Goal: Task Accomplishment & Management: Use online tool/utility

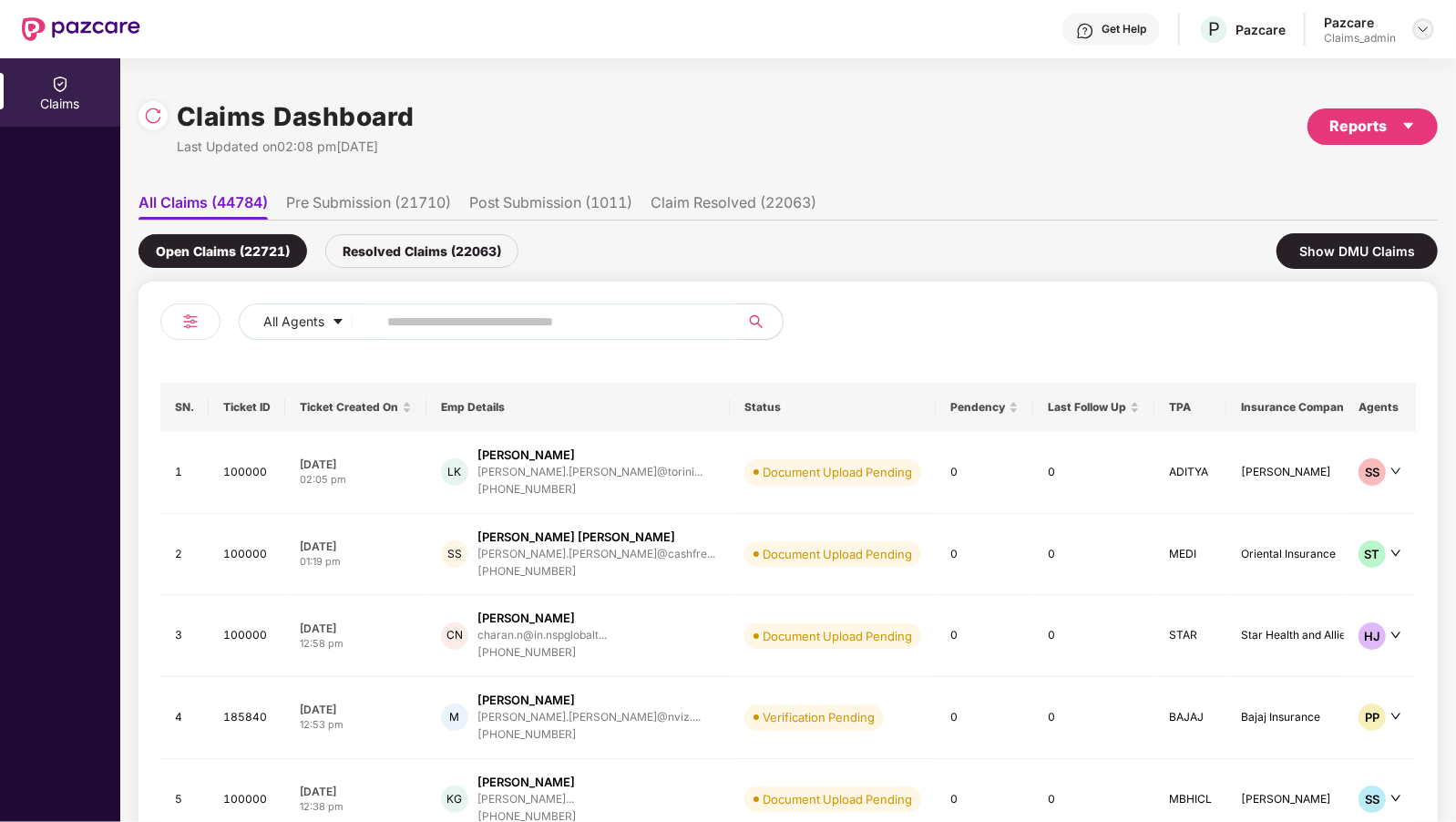
click at [1421, 25] on img at bounding box center [1424, 29] width 15 height 15
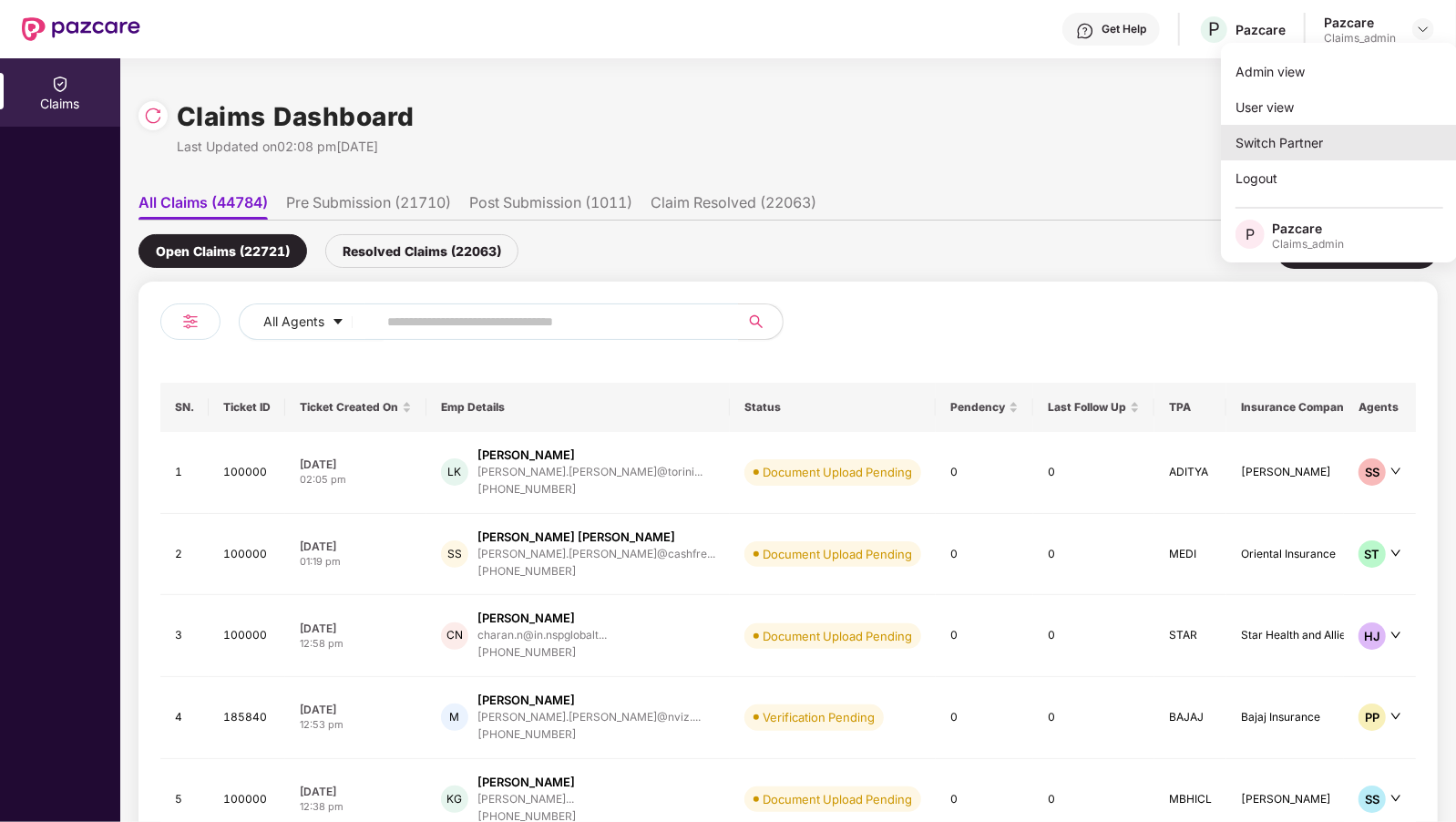
click at [1231, 133] on div "Switch Partner" at bounding box center [1340, 143] width 237 height 36
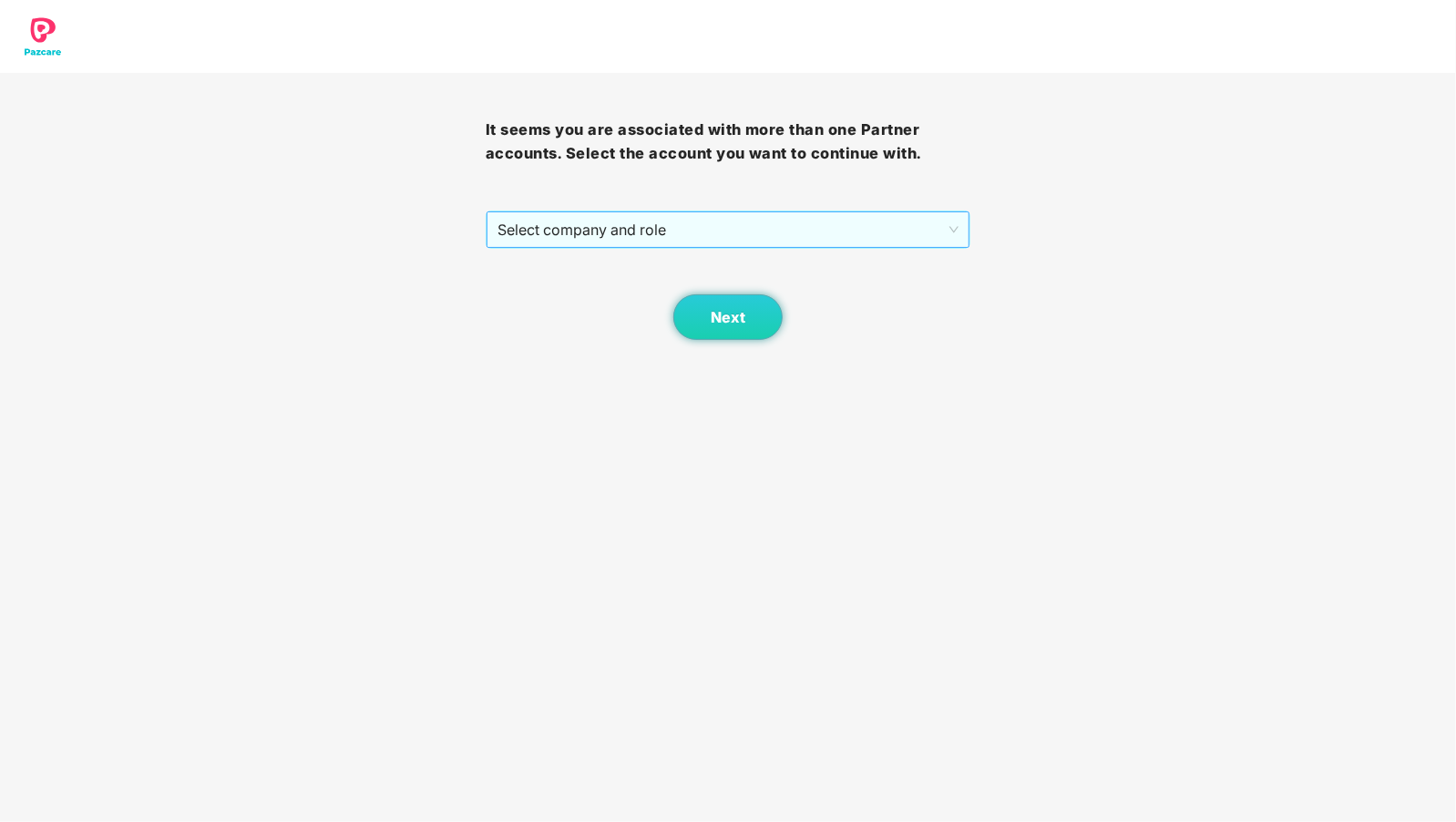
click at [631, 212] on span "Select company and role" at bounding box center [728, 229] width 462 height 35
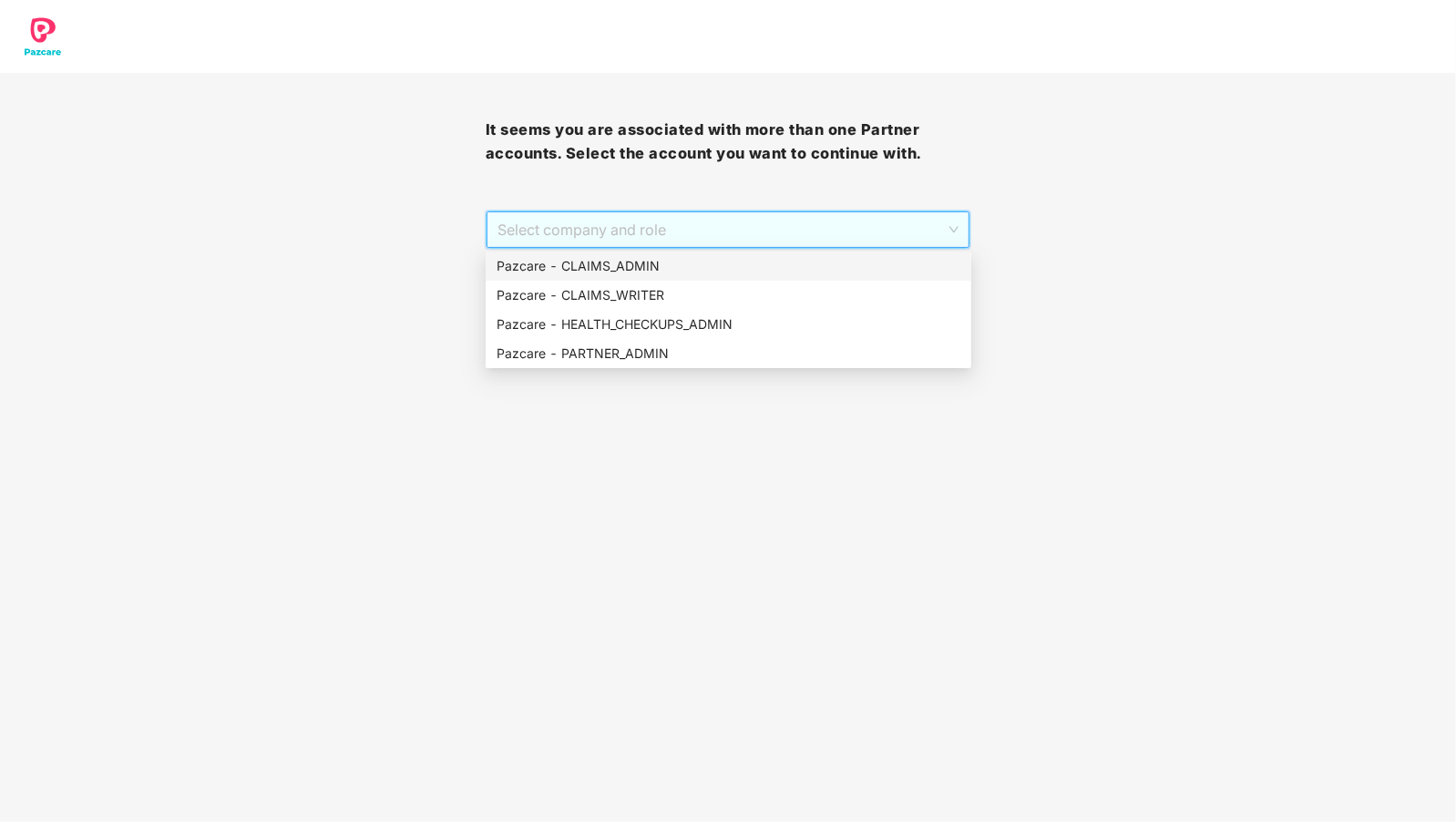
click at [670, 272] on div "Pazcare - CLAIMS_ADMIN" at bounding box center [728, 266] width 464 height 20
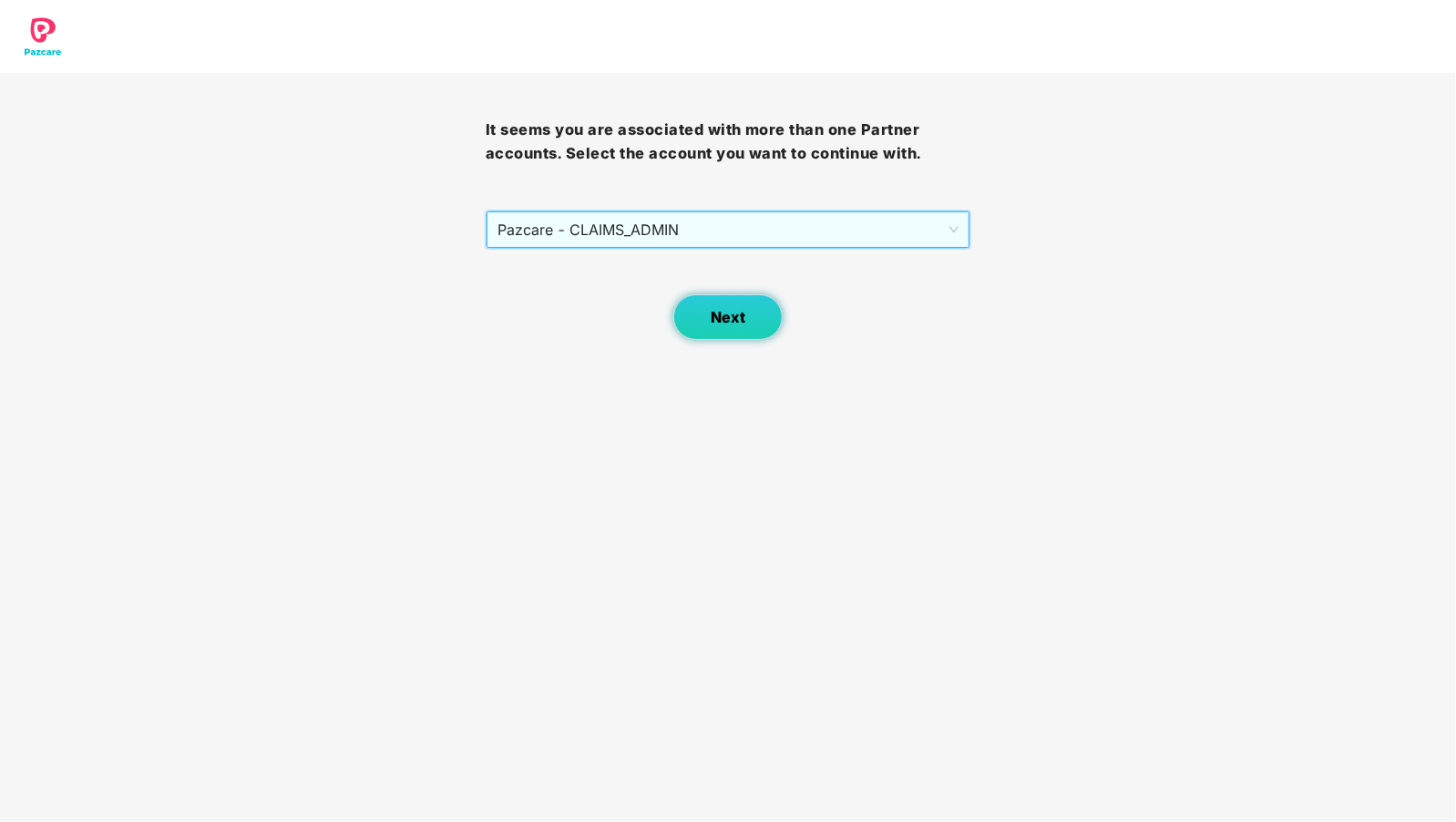
click at [700, 295] on button "Next" at bounding box center [728, 317] width 110 height 46
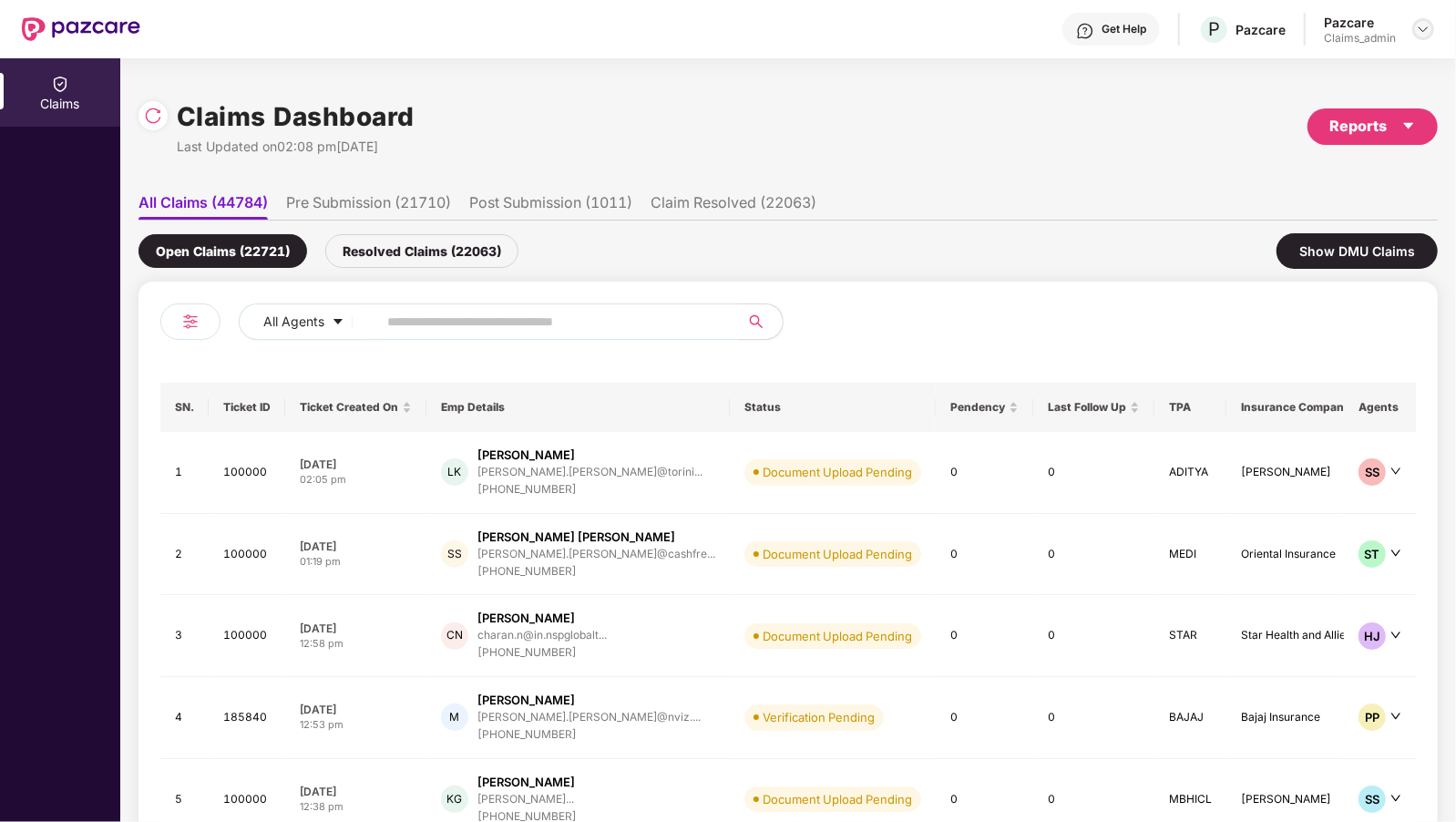
click at [1426, 26] on img at bounding box center [1424, 29] width 15 height 15
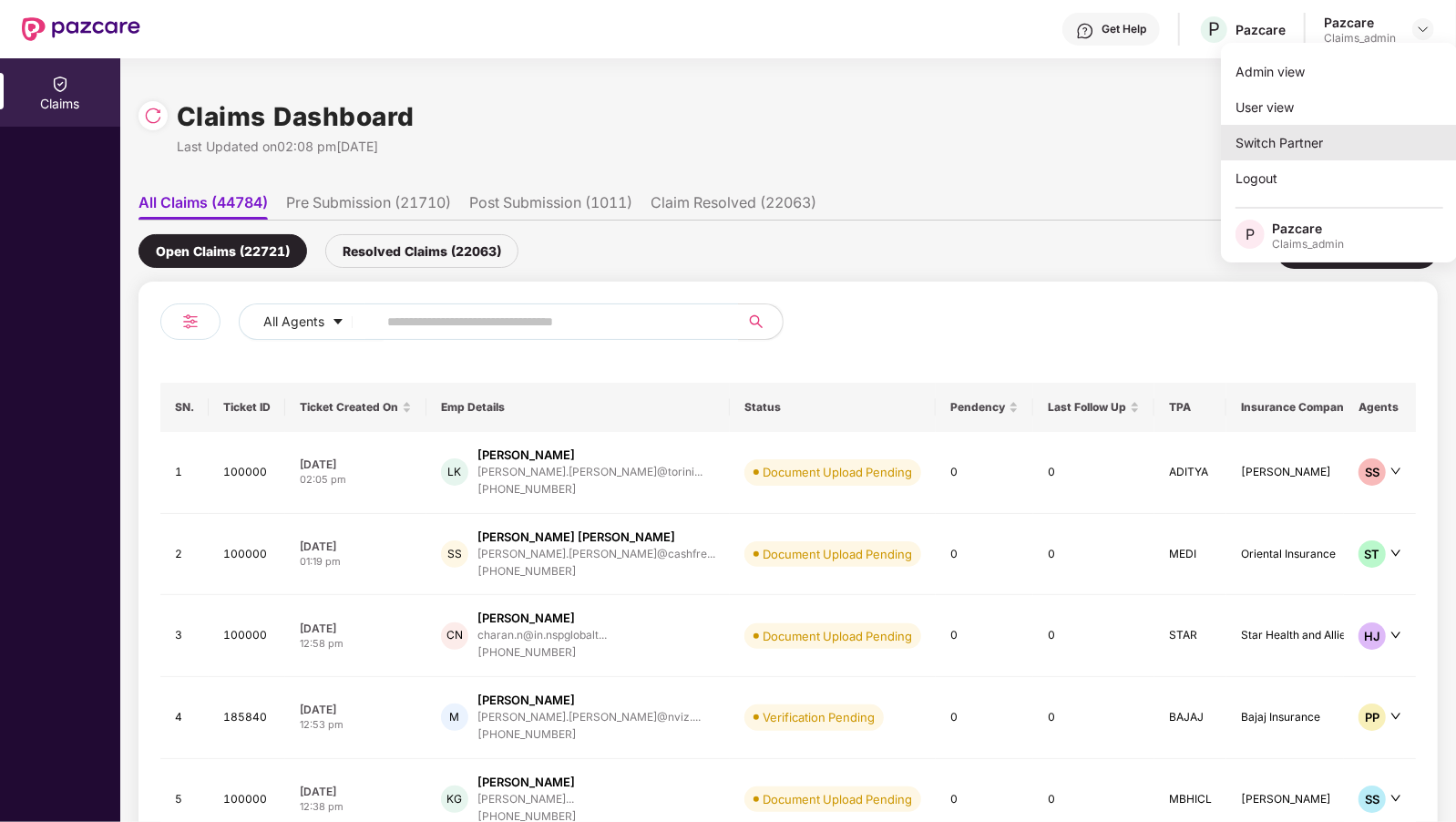
click at [1311, 145] on div "Switch Partner" at bounding box center [1340, 143] width 237 height 36
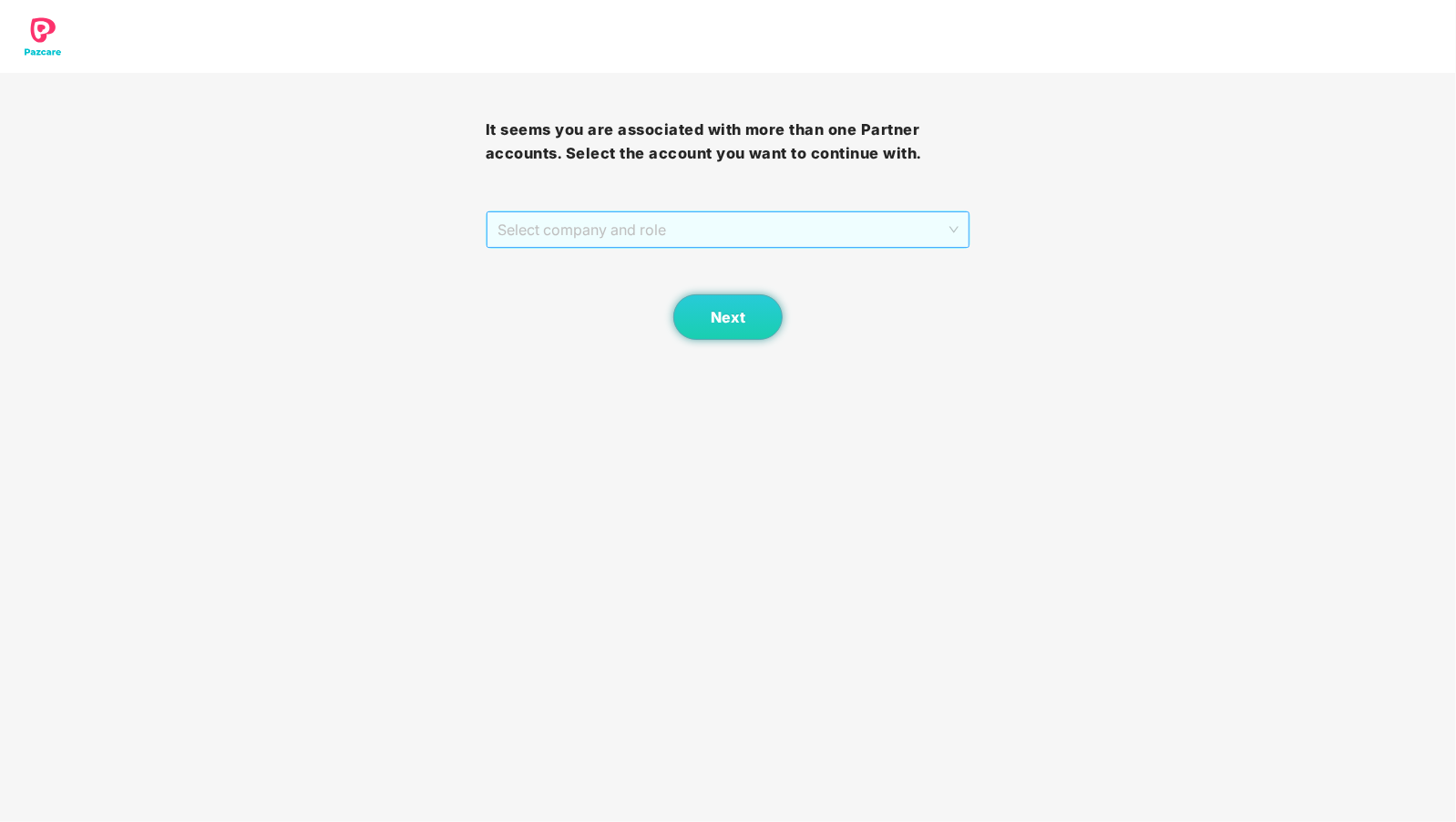
click at [624, 227] on span "Select company and role" at bounding box center [728, 229] width 462 height 35
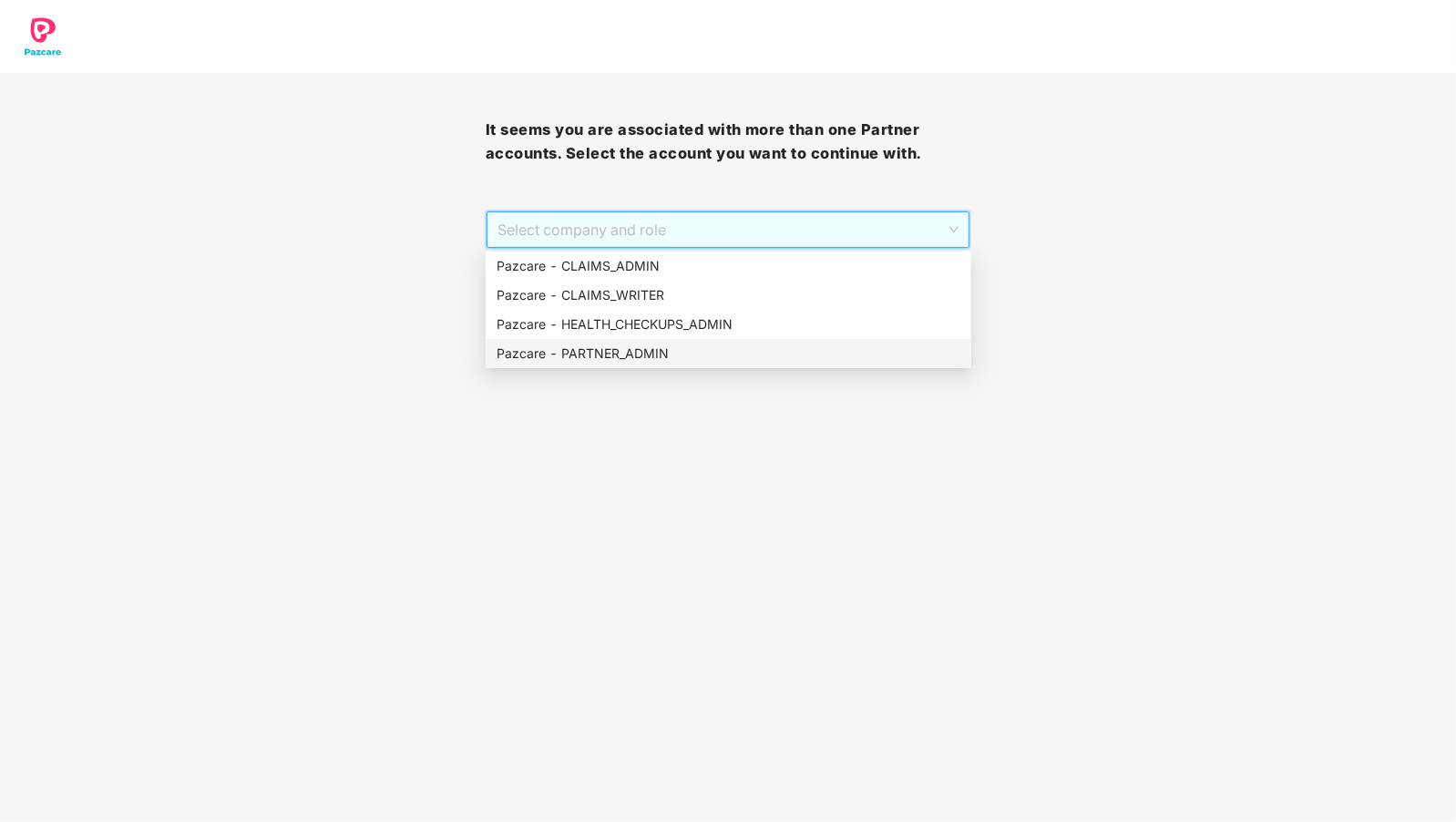
click at [597, 342] on div "Pazcare - PARTNER_ADMIN" at bounding box center [728, 353] width 485 height 29
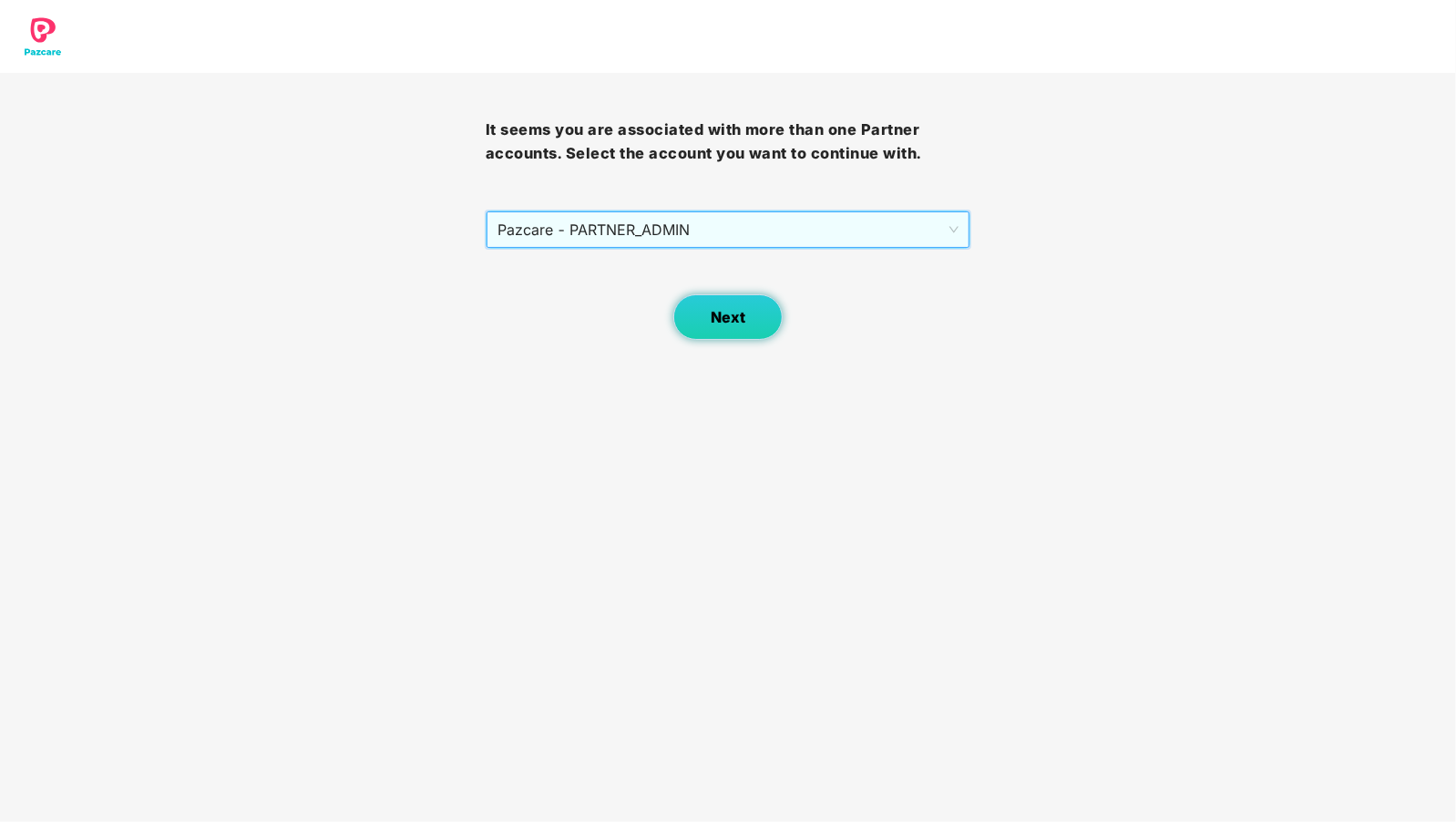
click at [734, 331] on button "Next" at bounding box center [728, 317] width 110 height 46
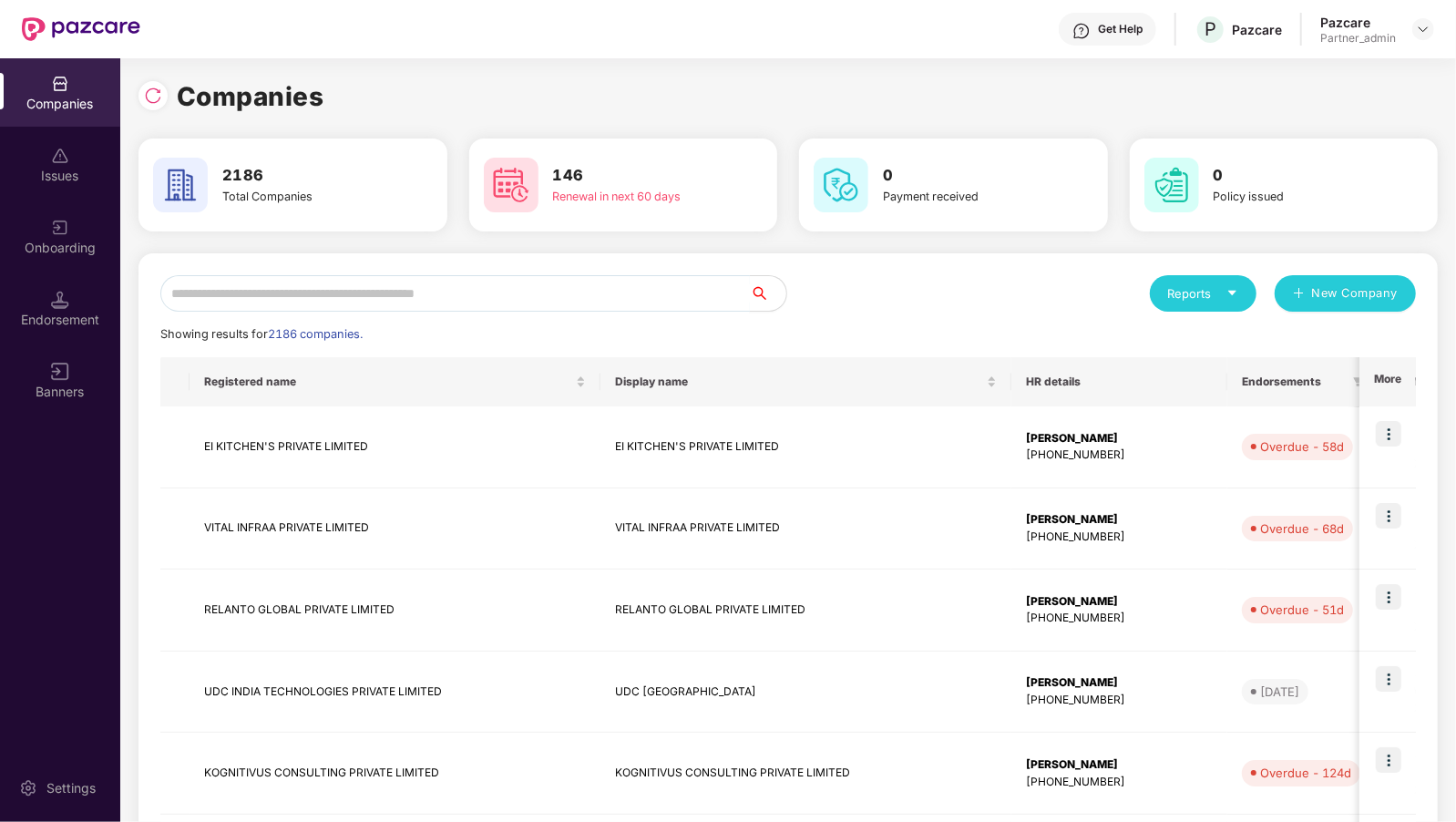
click at [425, 294] on input "text" at bounding box center [455, 293] width 590 height 37
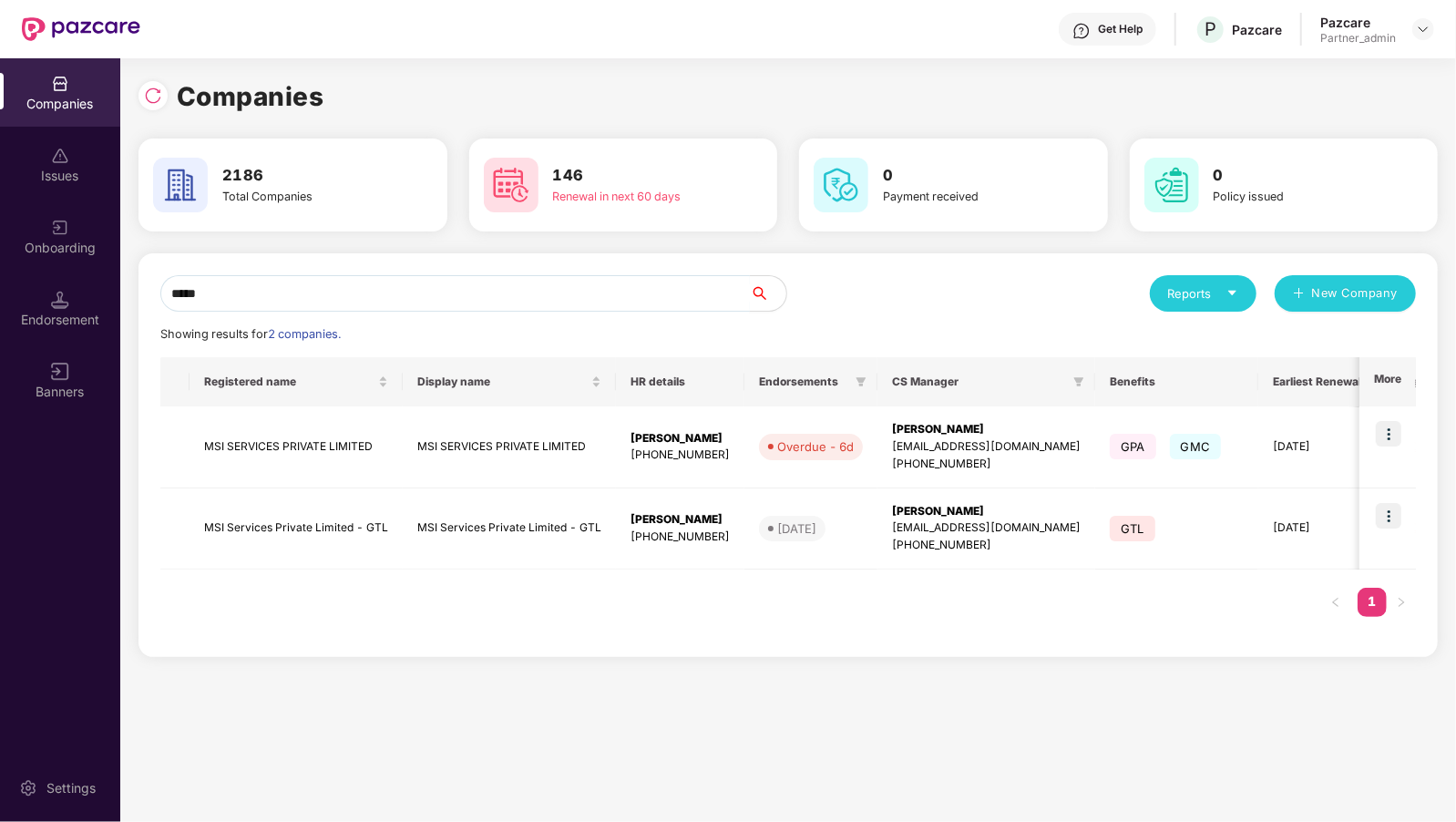
type input "*****"
click at [1396, 437] on img at bounding box center [1388, 434] width 25 height 25
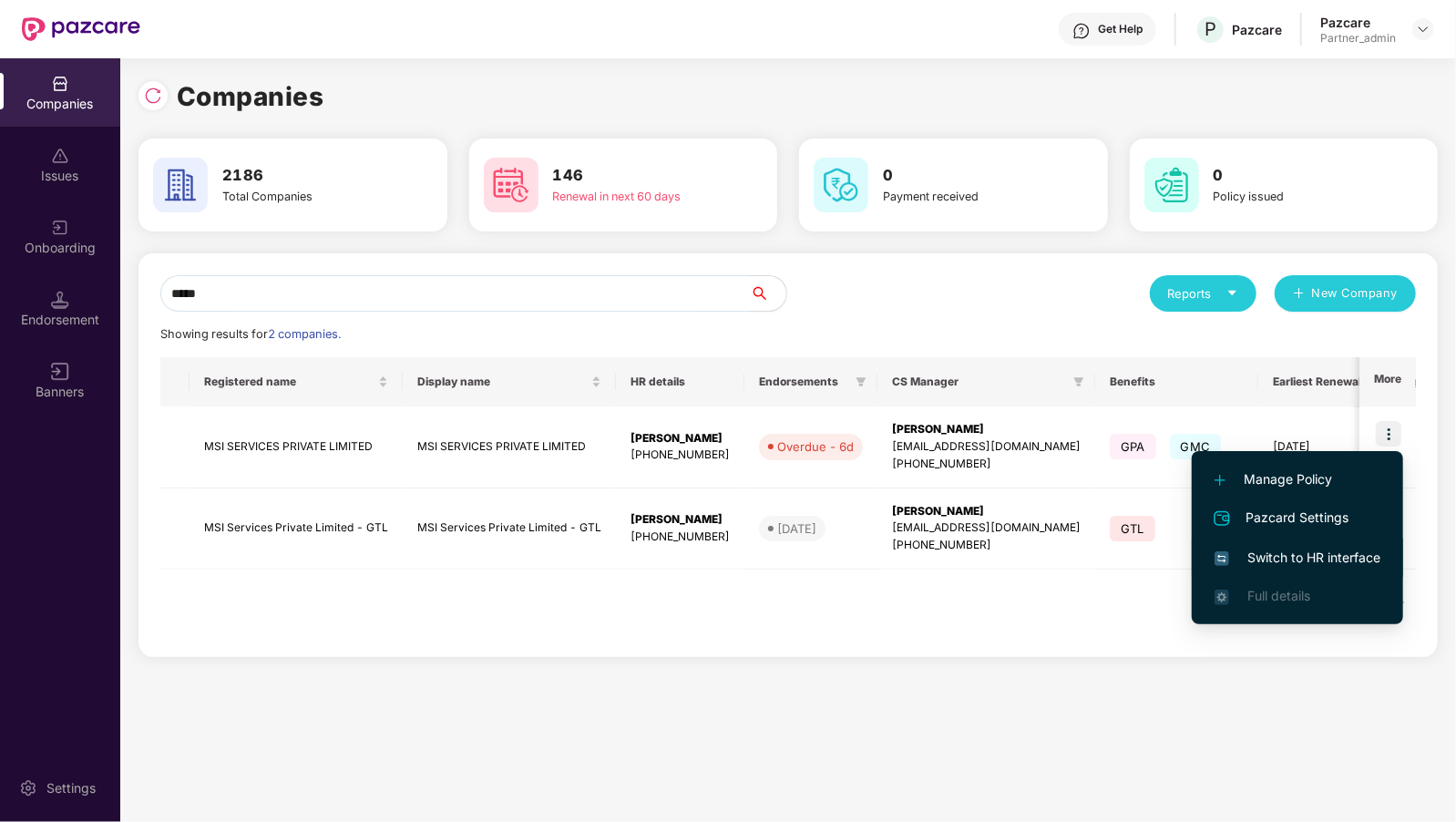
click at [1327, 556] on span "Switch to HR interface" at bounding box center [1297, 557] width 166 height 20
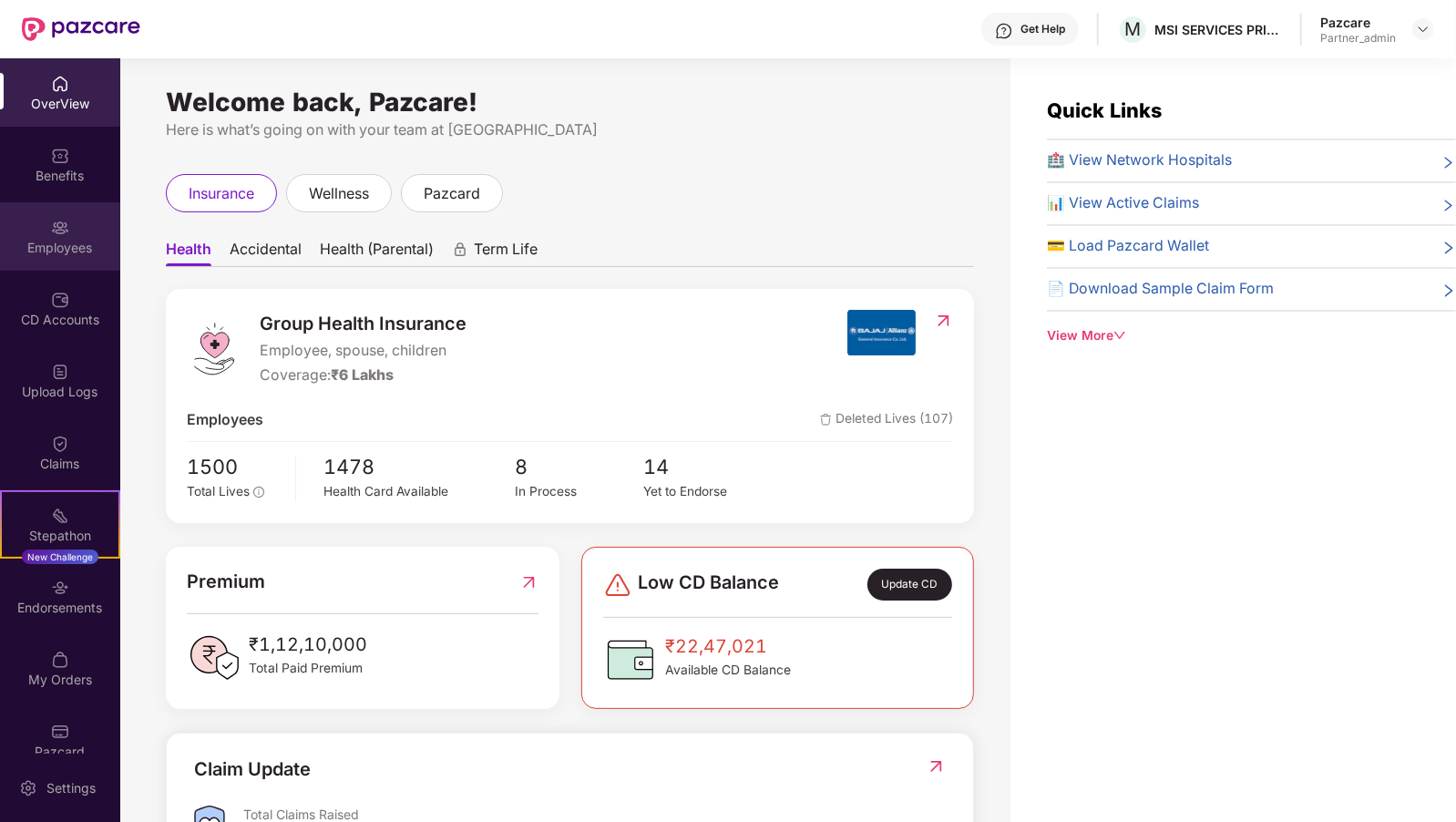
click at [34, 253] on div "Employees" at bounding box center [60, 247] width 120 height 18
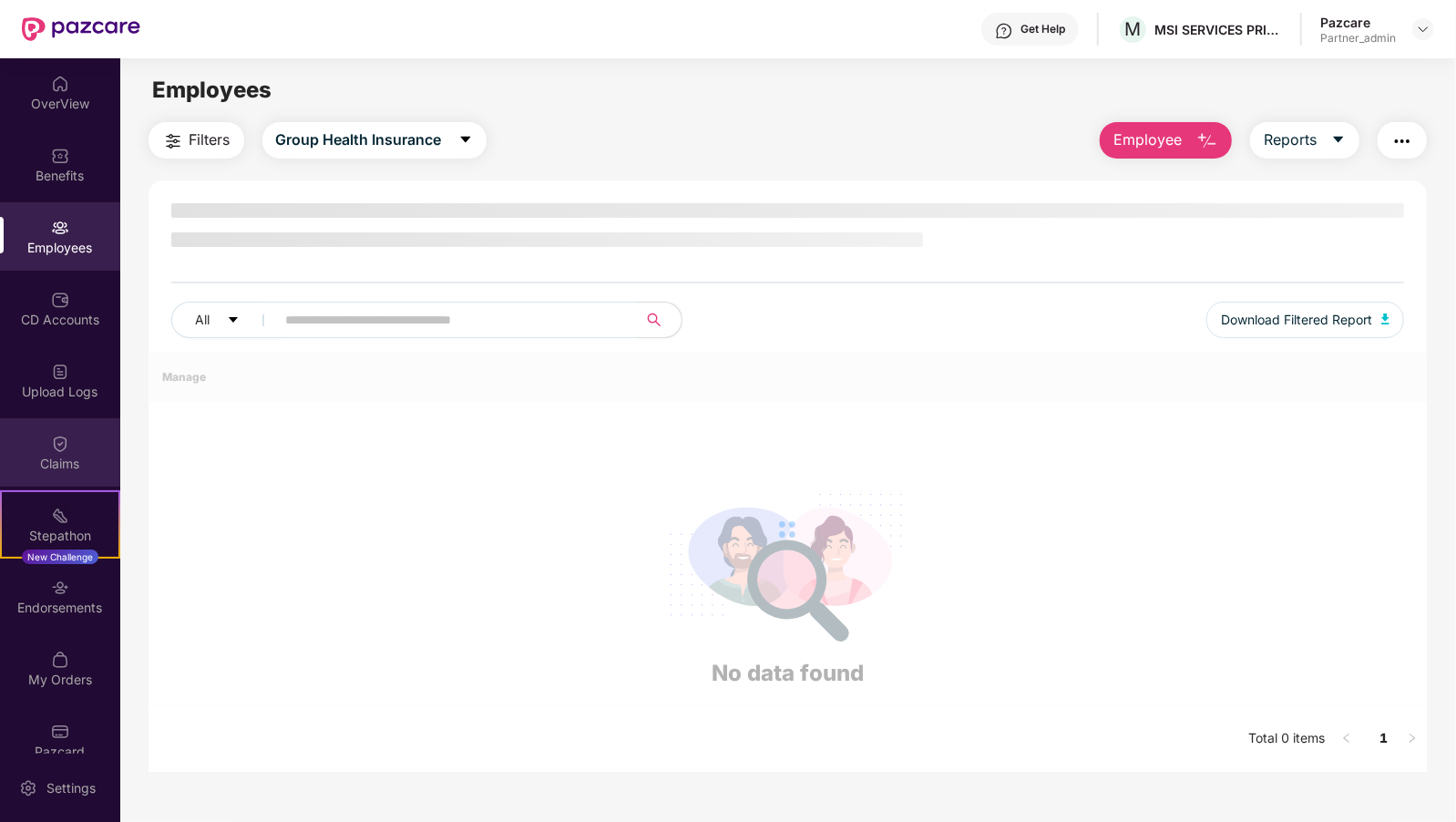
click at [53, 461] on div "Claims" at bounding box center [60, 463] width 120 height 18
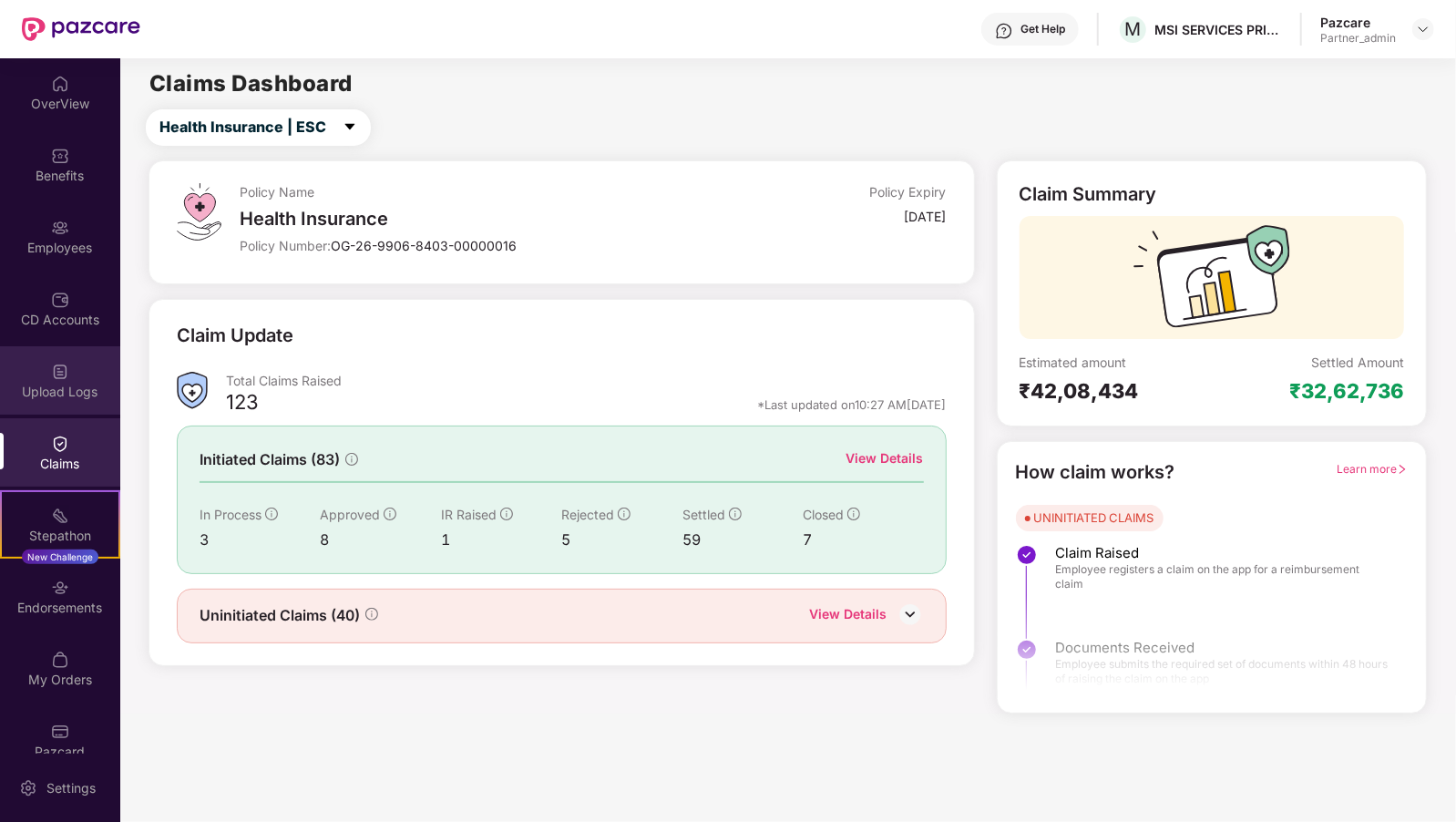
click at [68, 395] on div "Upload Logs" at bounding box center [60, 391] width 120 height 18
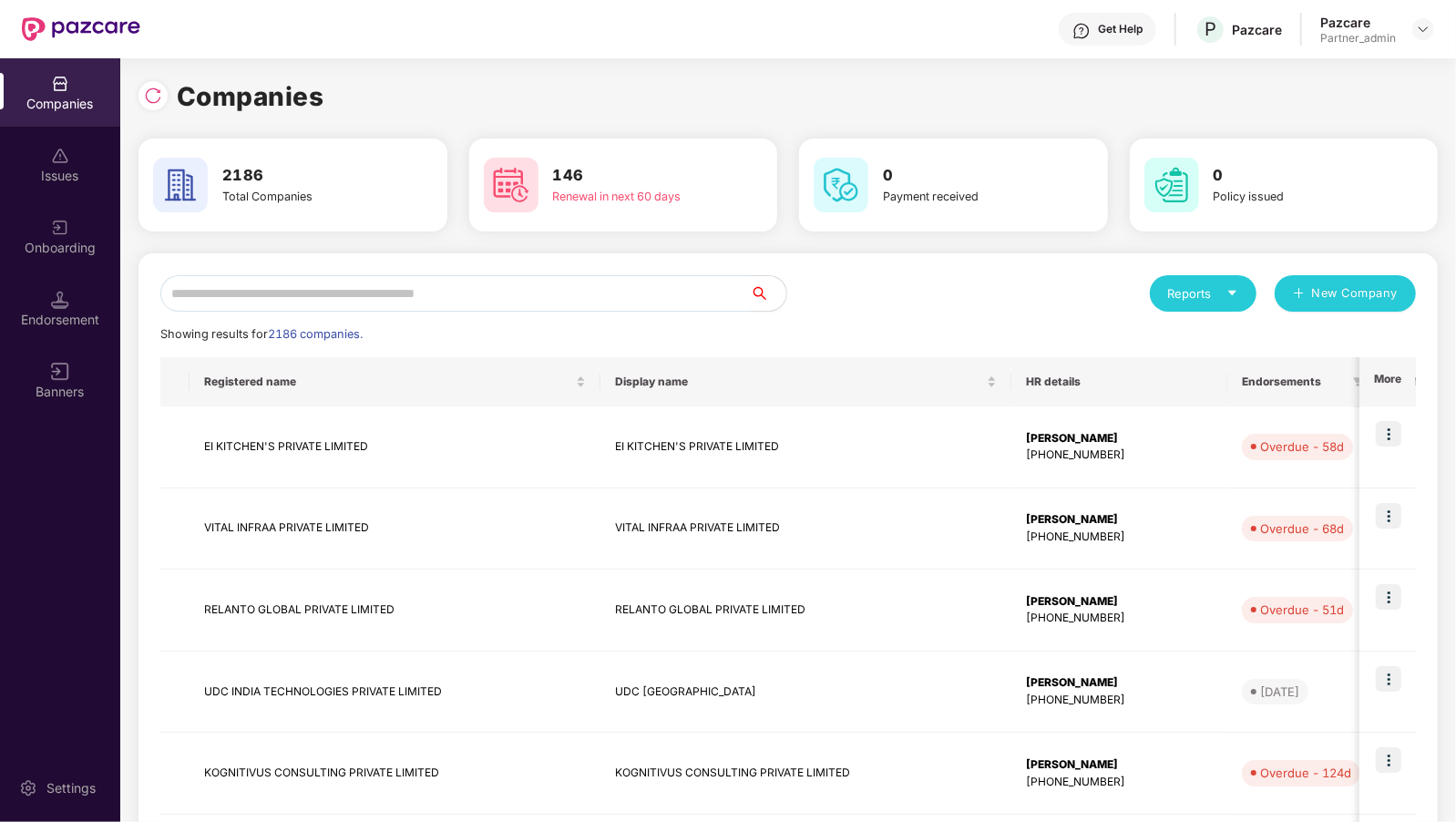
click at [273, 297] on input "text" at bounding box center [455, 293] width 590 height 37
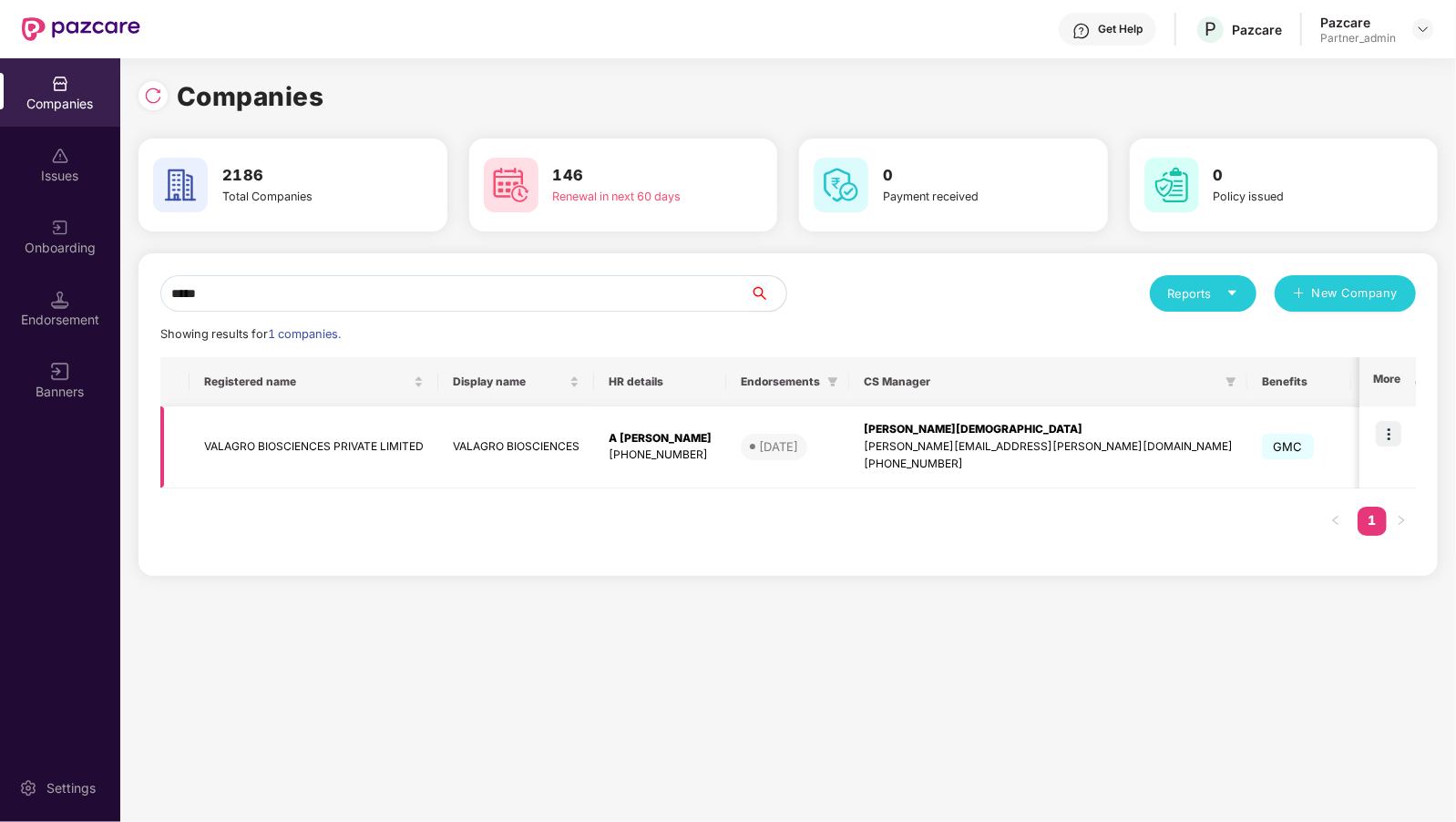
type input "*****"
click at [1388, 421] on img at bounding box center [1388, 434] width 25 height 25
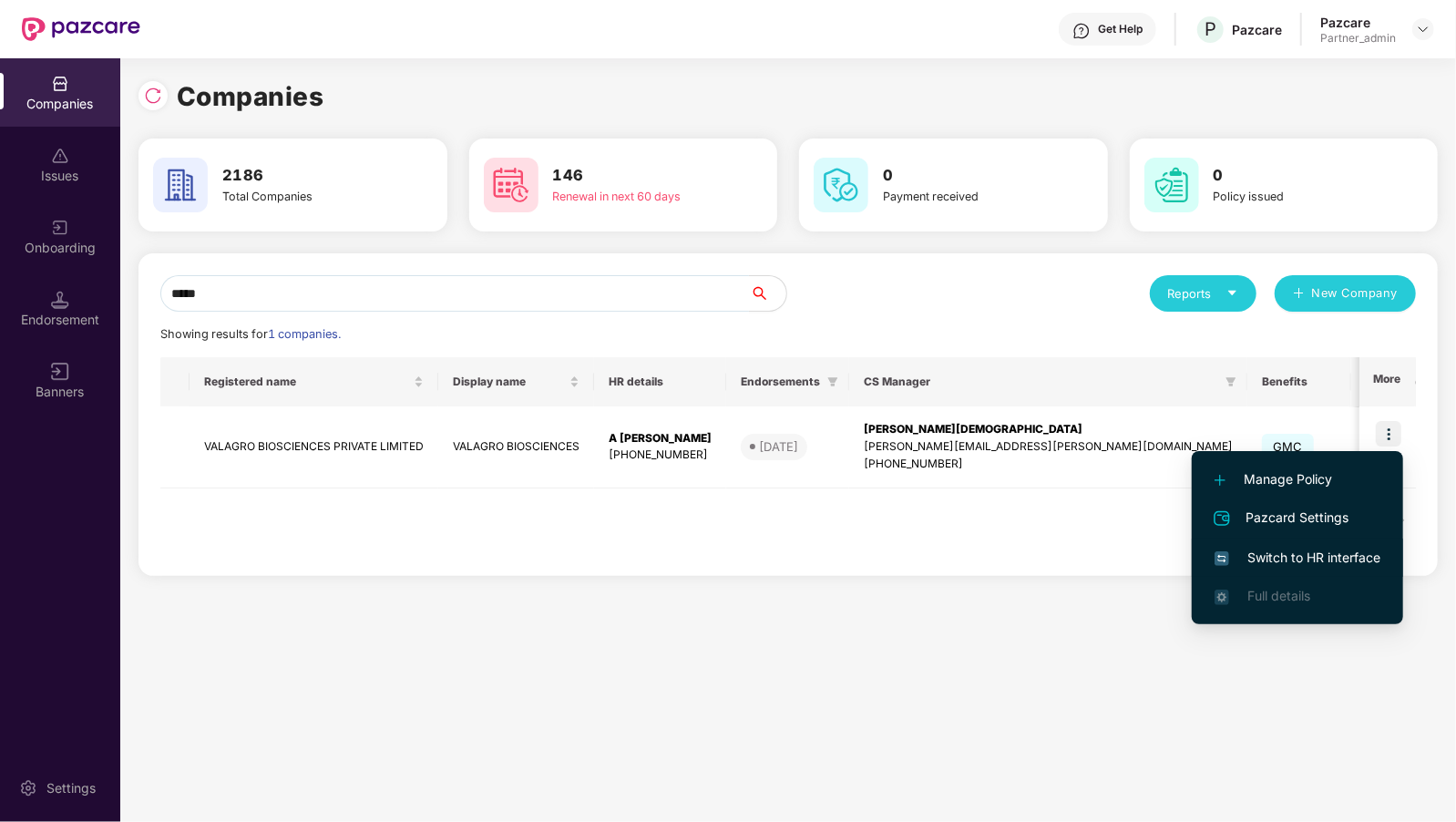
click at [1339, 548] on span "Switch to HR interface" at bounding box center [1297, 557] width 166 height 20
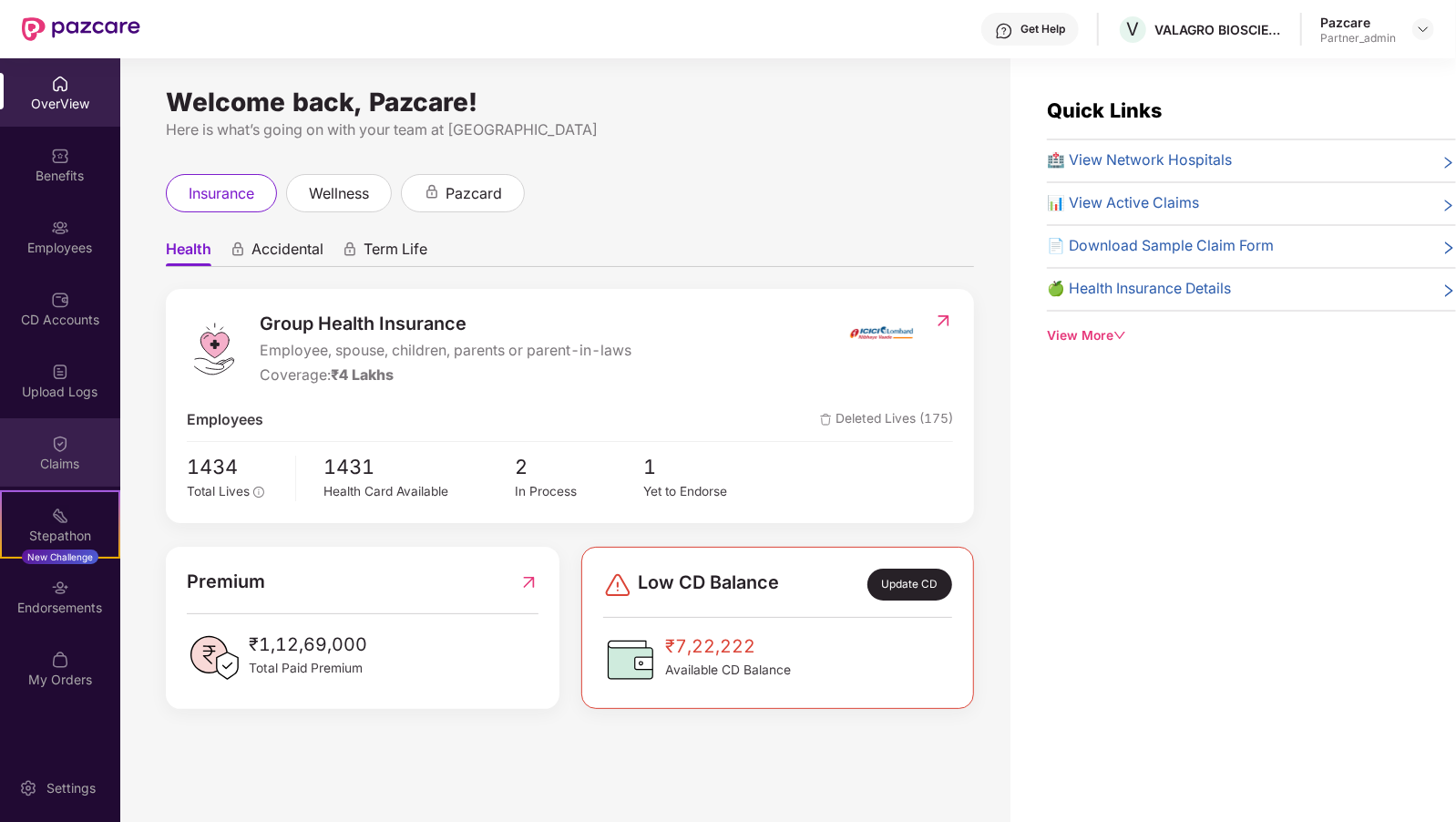
click at [30, 446] on div "Claims" at bounding box center [60, 452] width 120 height 68
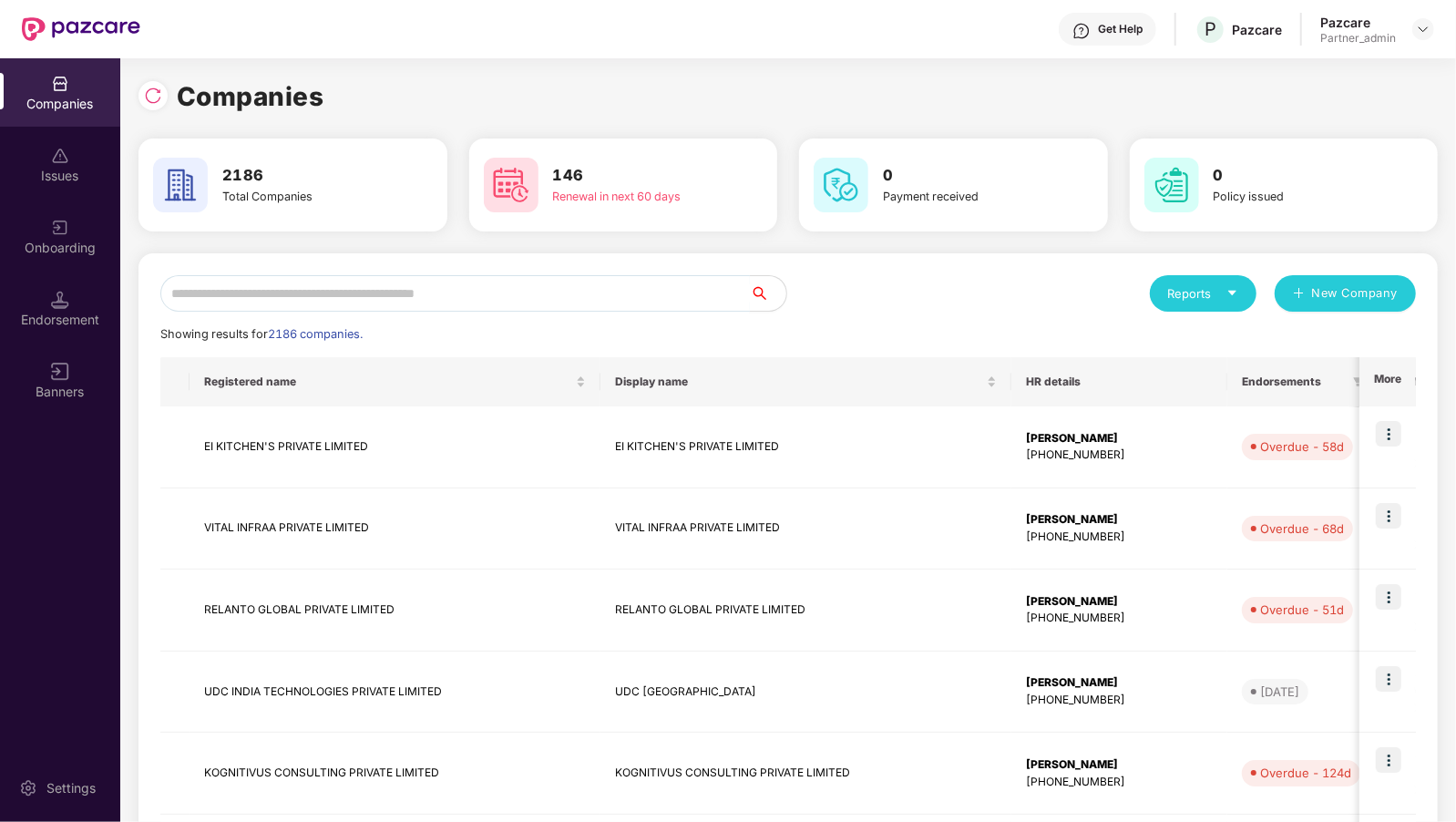
click at [495, 299] on input "text" at bounding box center [455, 293] width 590 height 37
click at [1415, 33] on div at bounding box center [1423, 28] width 22 height 22
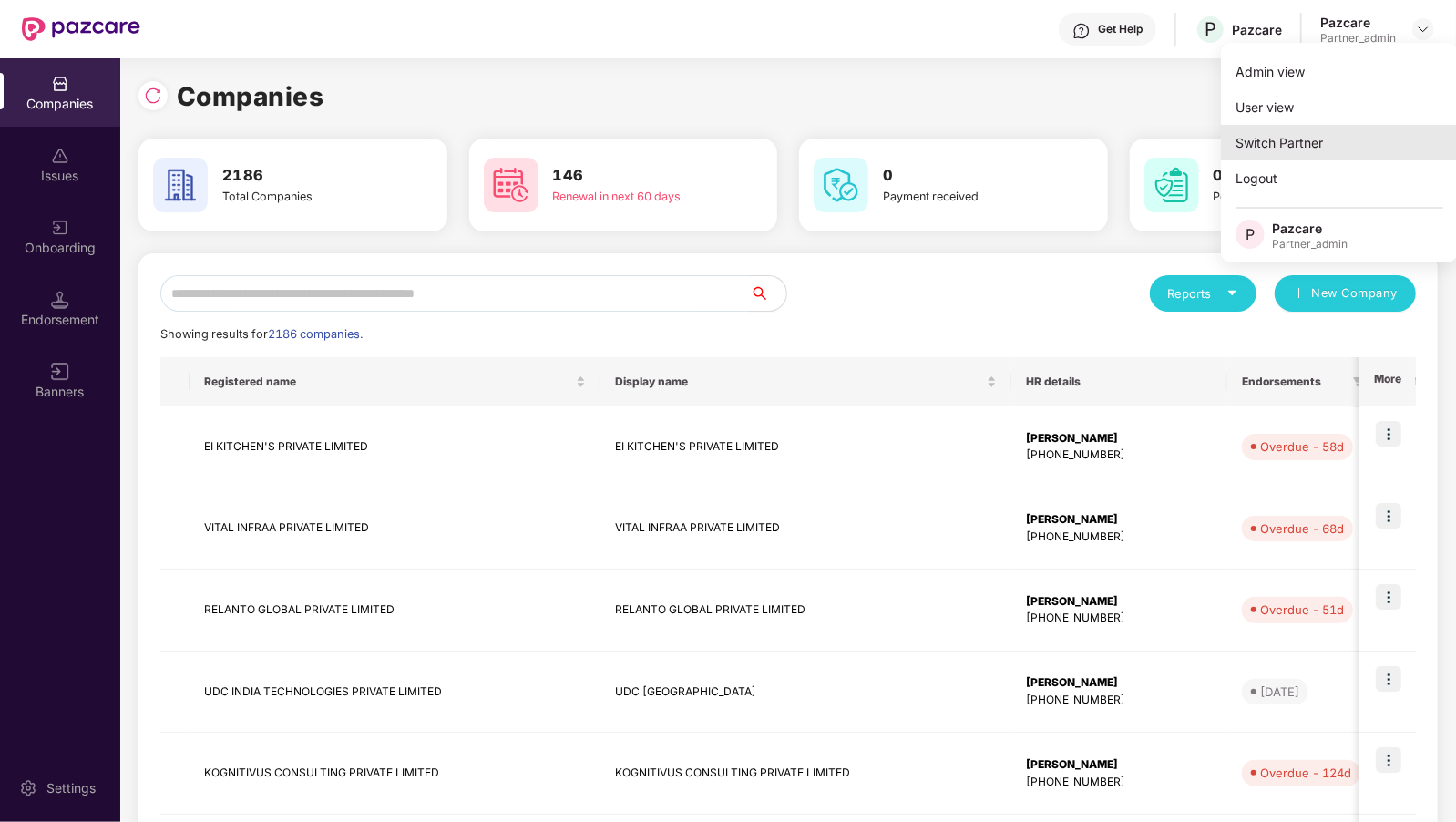
click at [1319, 128] on div "Switch Partner" at bounding box center [1340, 143] width 237 height 36
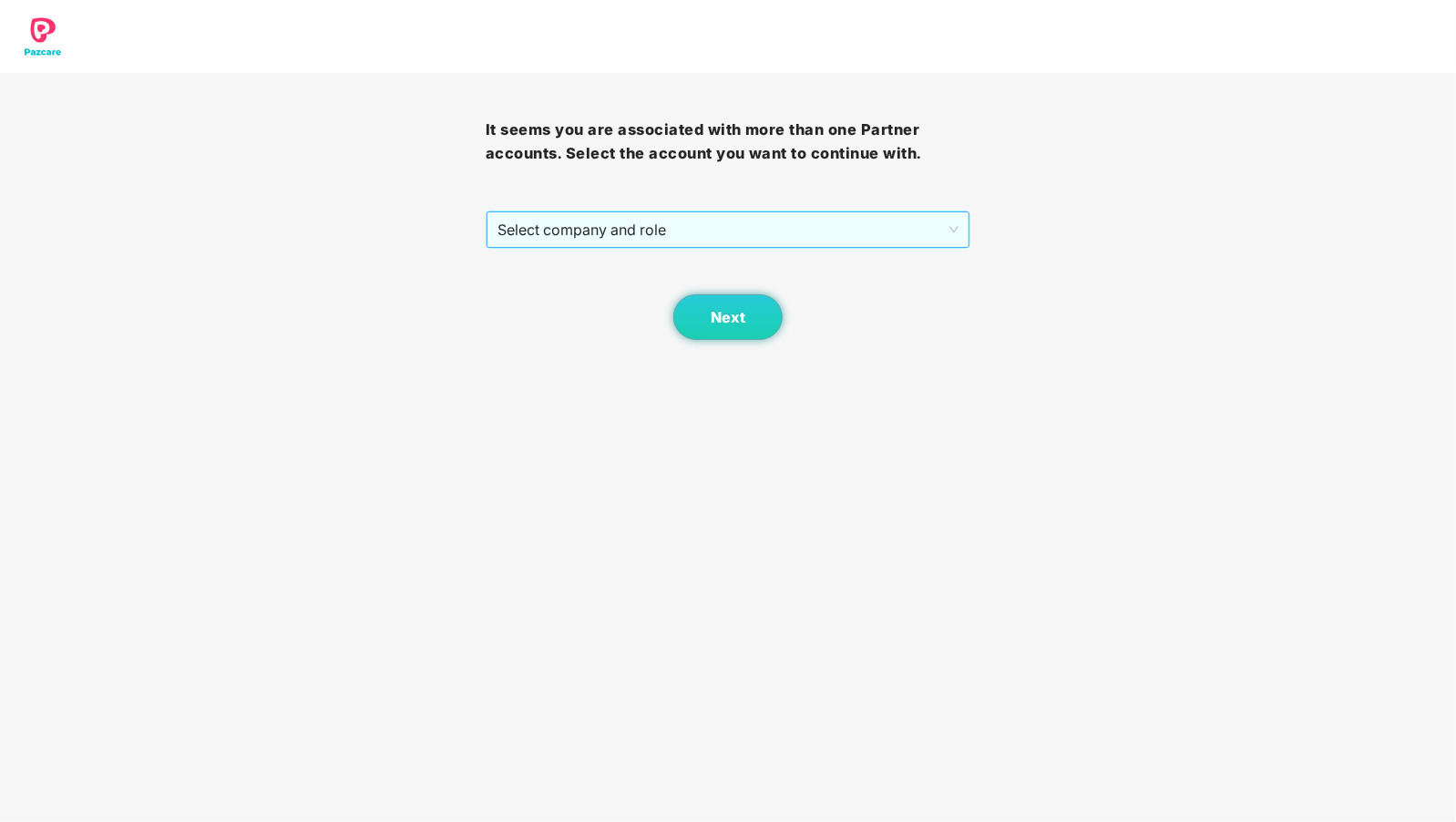
click at [530, 214] on span "Select company and role" at bounding box center [728, 229] width 462 height 35
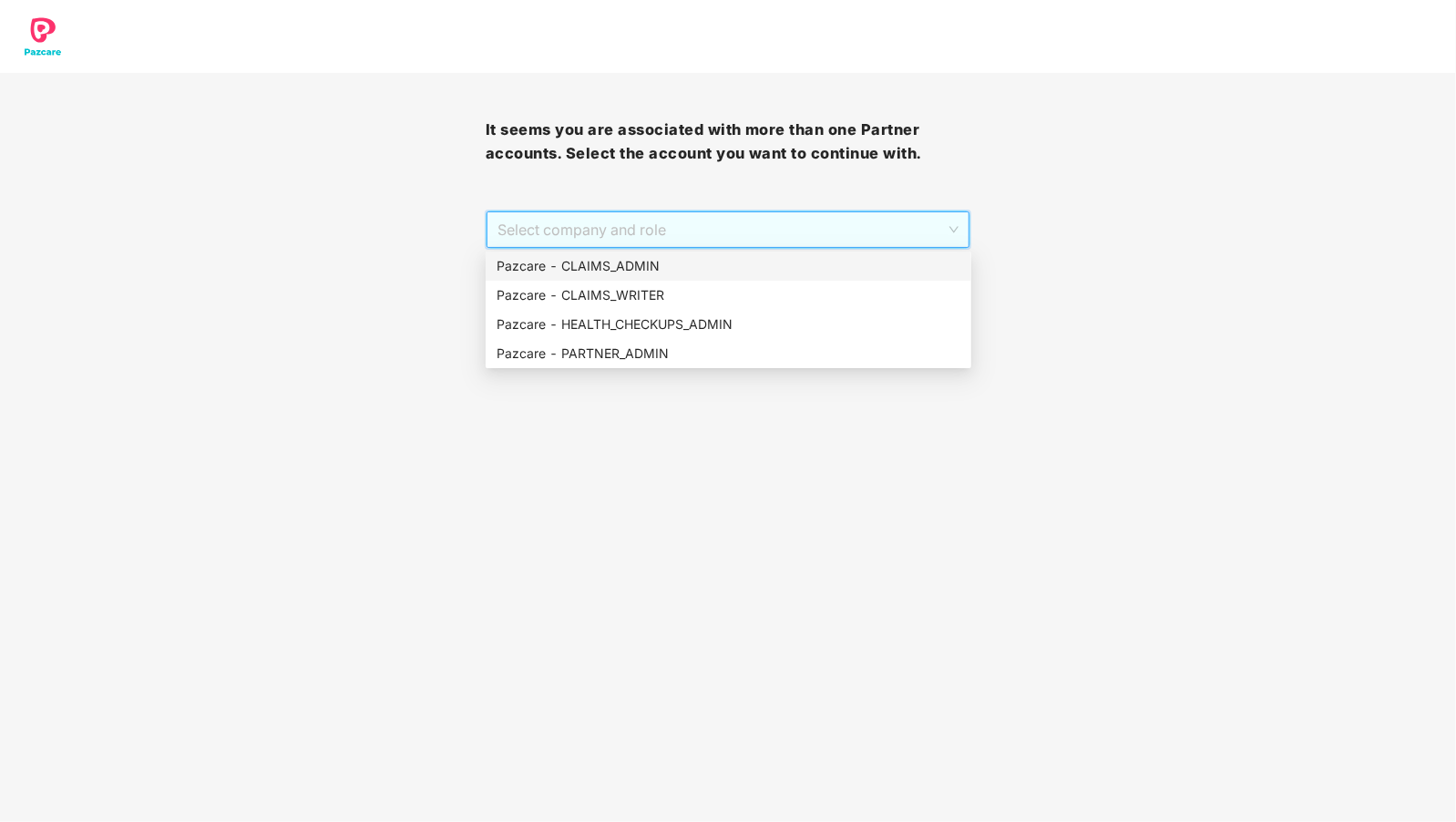
click at [613, 267] on div "Pazcare - CLAIMS_ADMIN" at bounding box center [728, 266] width 464 height 20
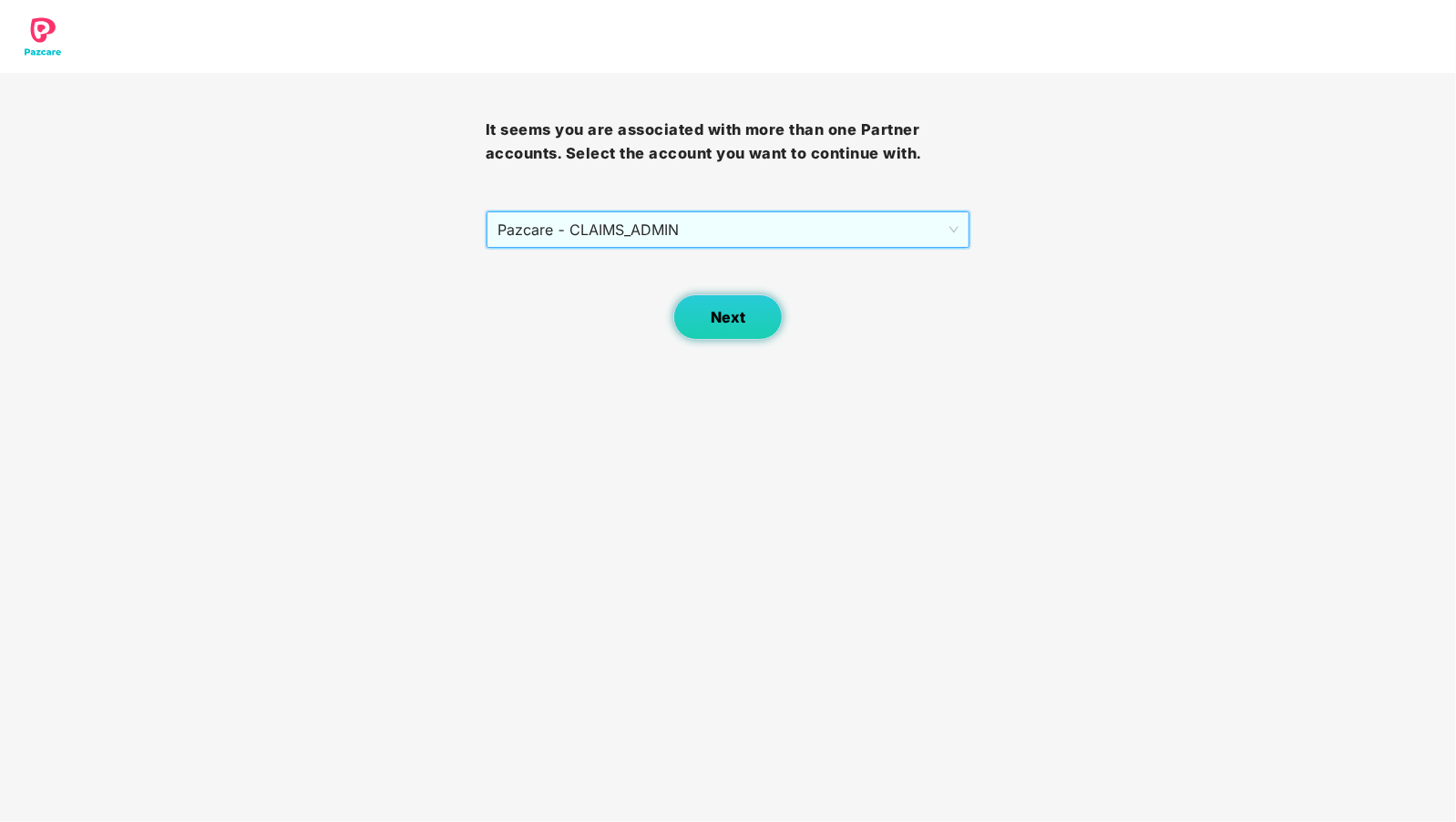
click at [735, 312] on span "Next" at bounding box center [728, 317] width 35 height 17
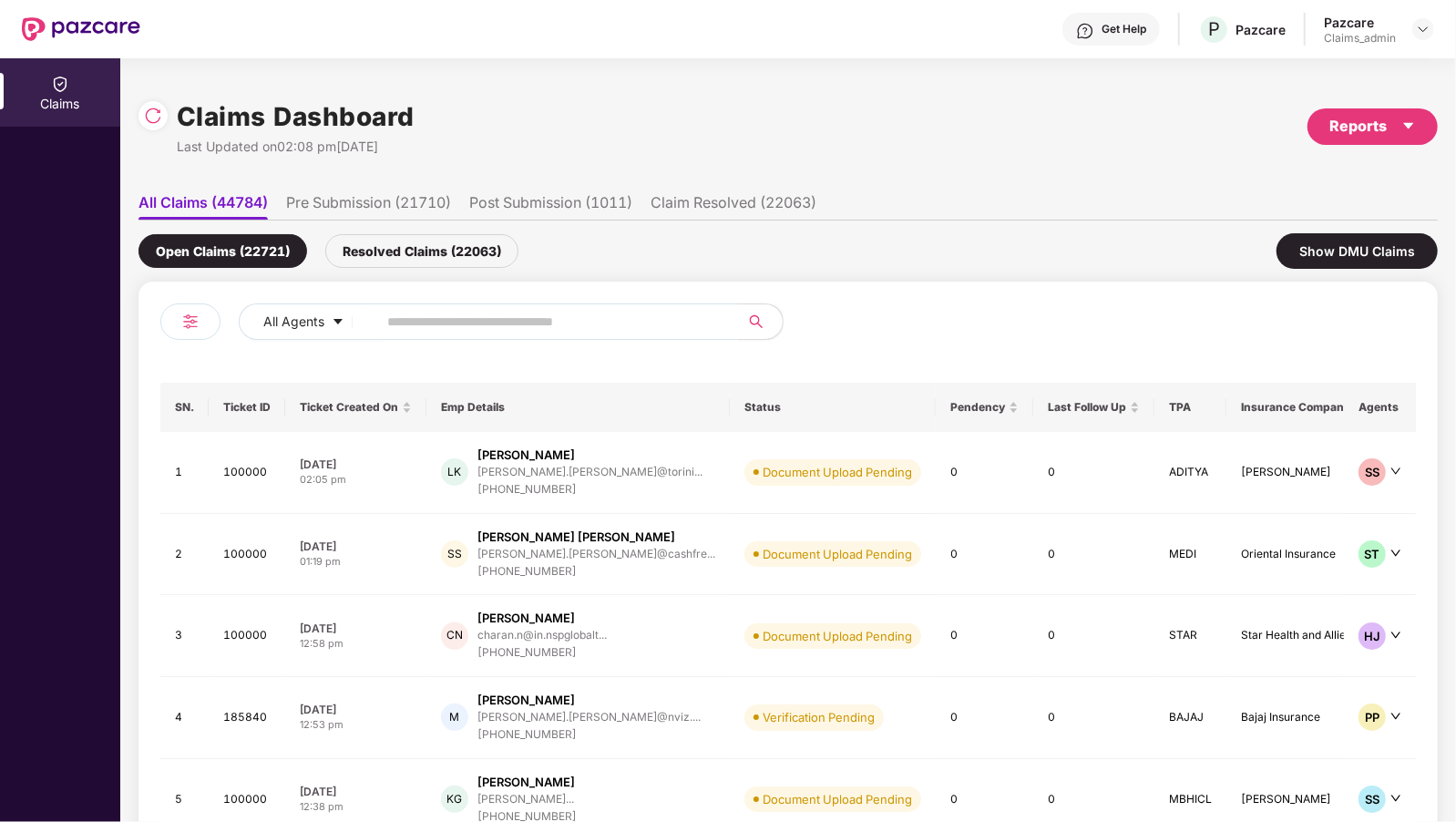
click at [602, 206] on li "Post Submission (1011)" at bounding box center [551, 206] width 163 height 26
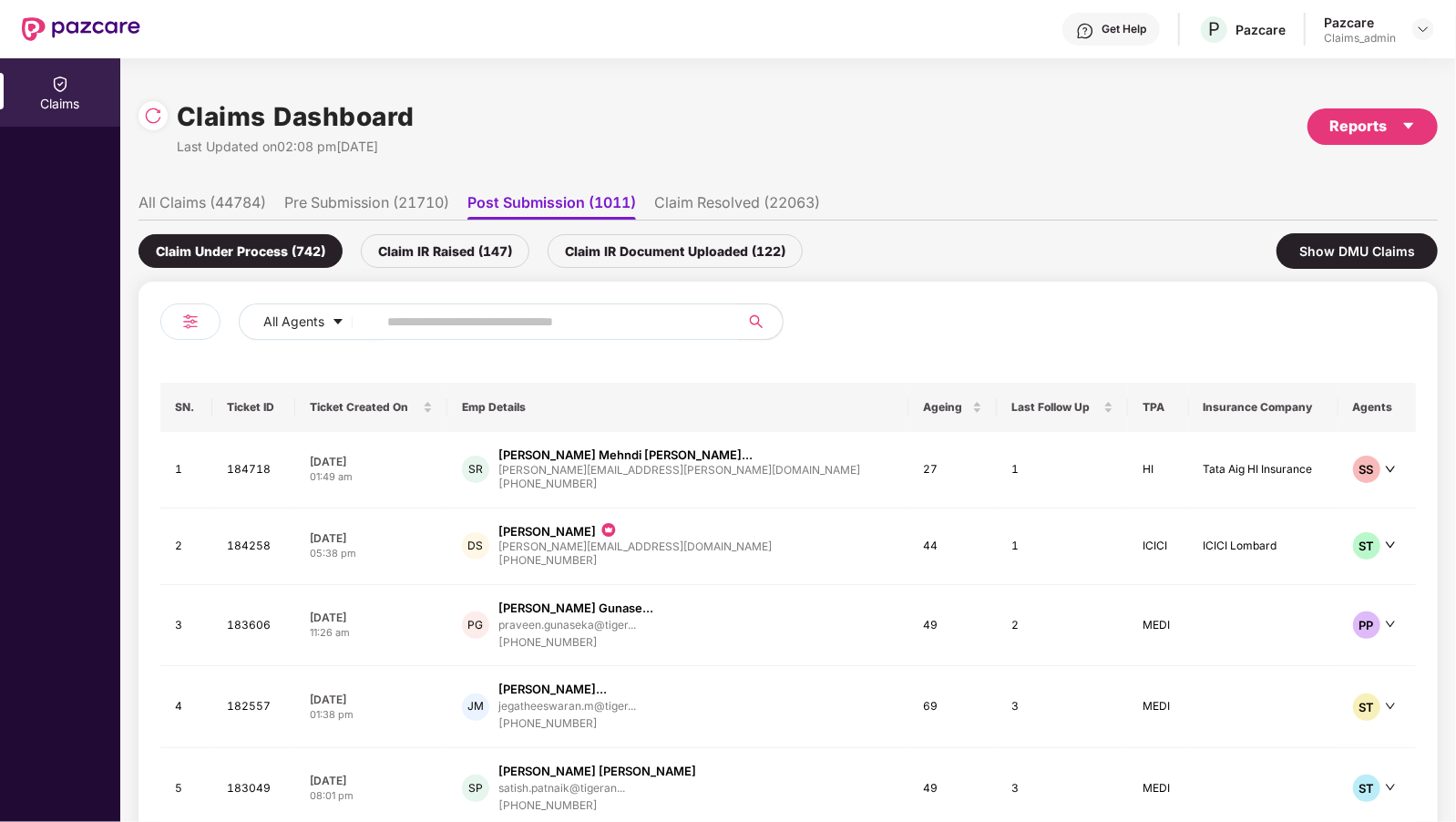
click at [515, 259] on div "Claim IR Raised (147)" at bounding box center [445, 251] width 169 height 34
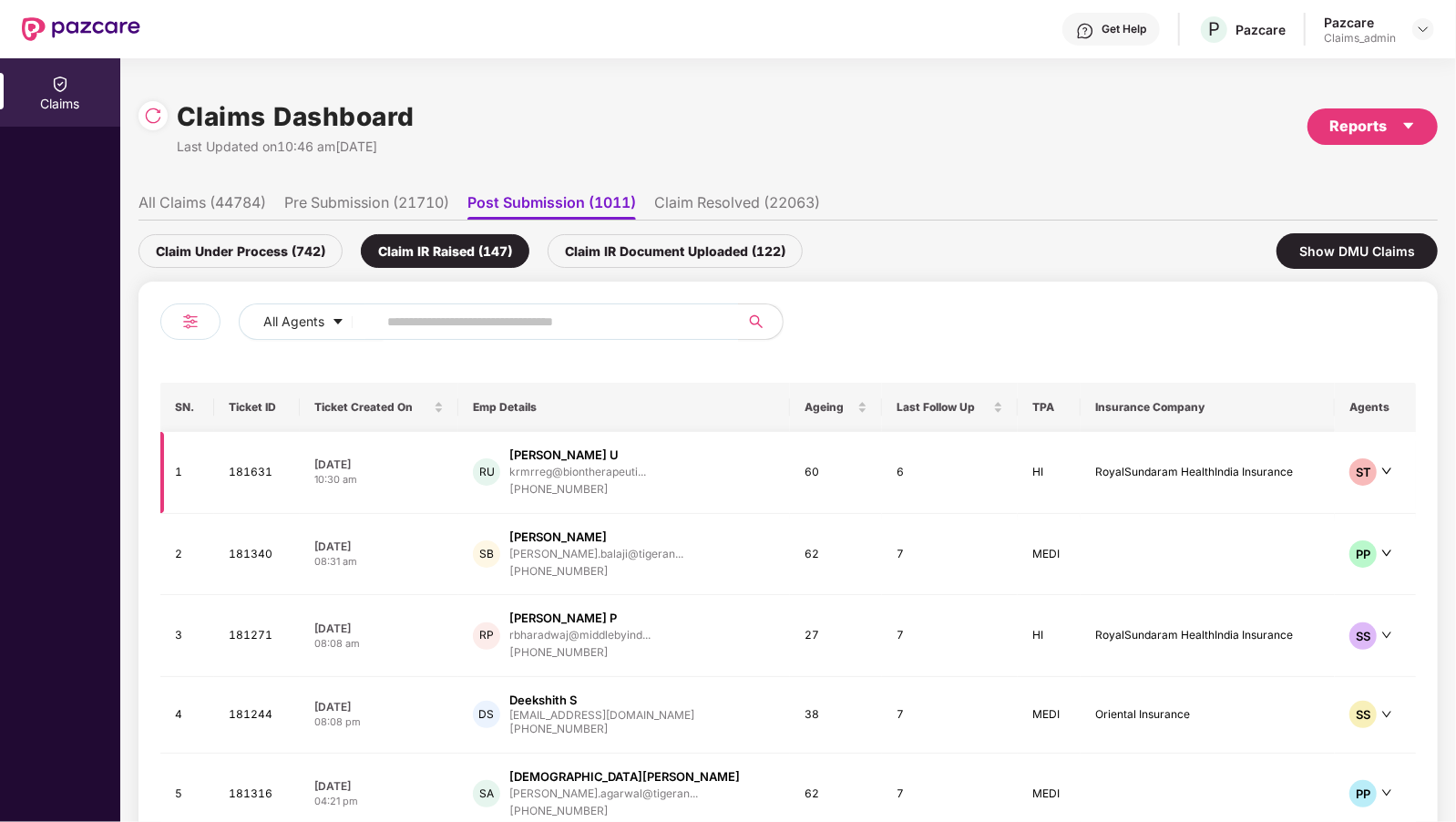
click at [710, 473] on div "RU Rajashekar U krmrreg@biontherapeuti... +917989396388" at bounding box center [624, 472] width 302 height 52
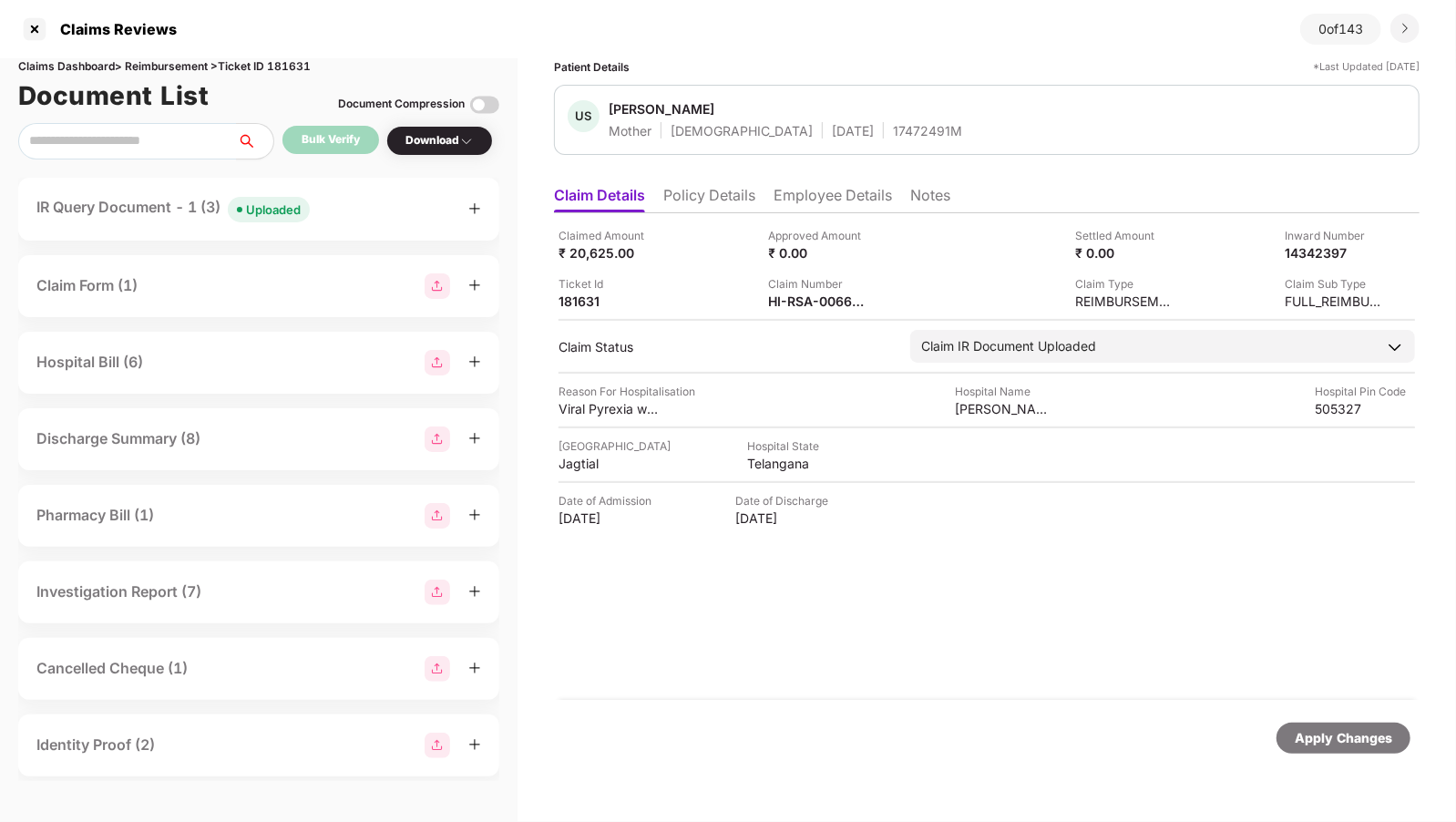
click at [1005, 557] on div "Claimed Amount ₹ 20,625.00 Approved Amount ₹ 0.00 Settled Amount ₹ 0.00 Inward …" at bounding box center [987, 456] width 866 height 486
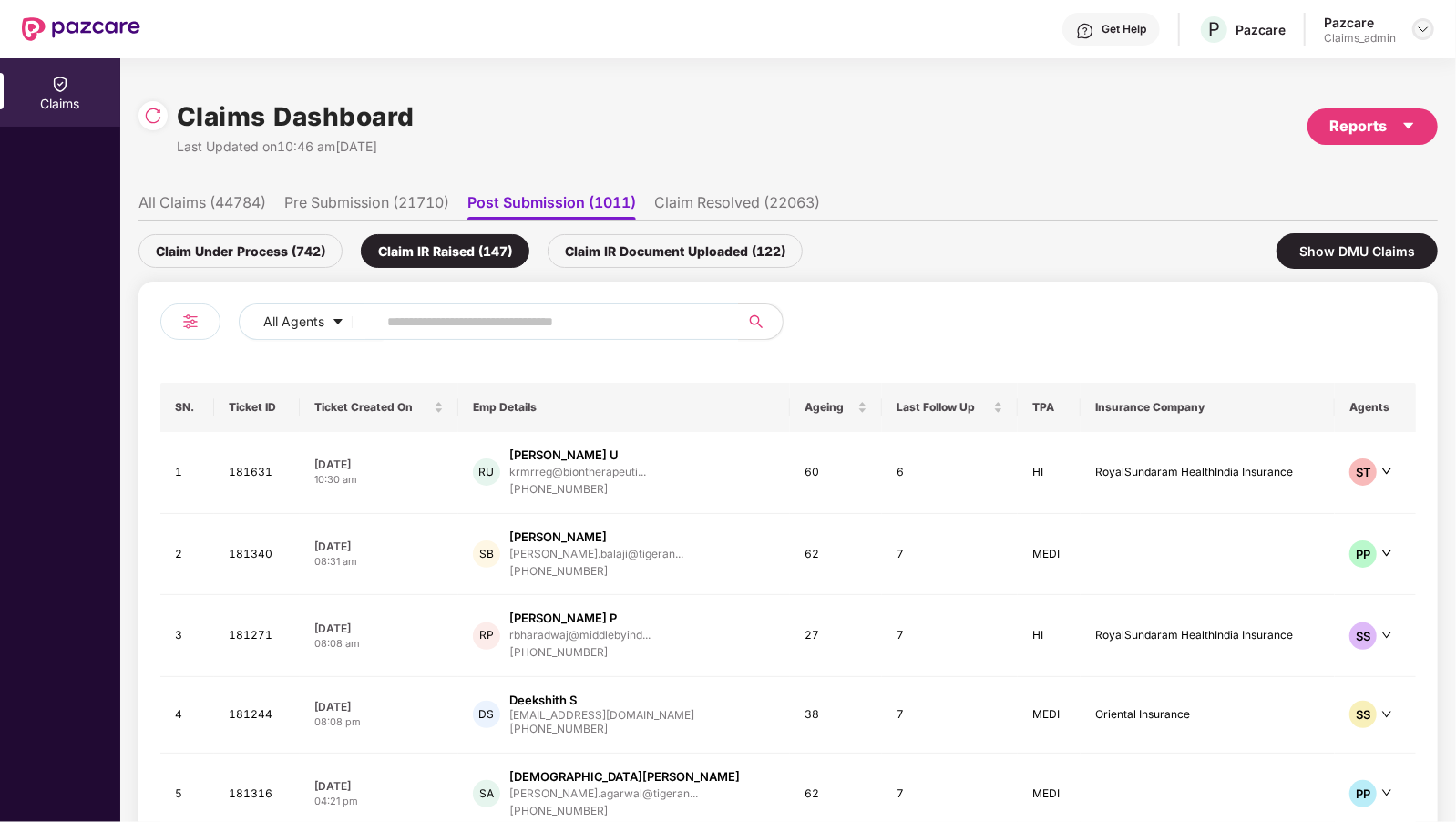
click at [1422, 32] on img at bounding box center [1424, 29] width 15 height 15
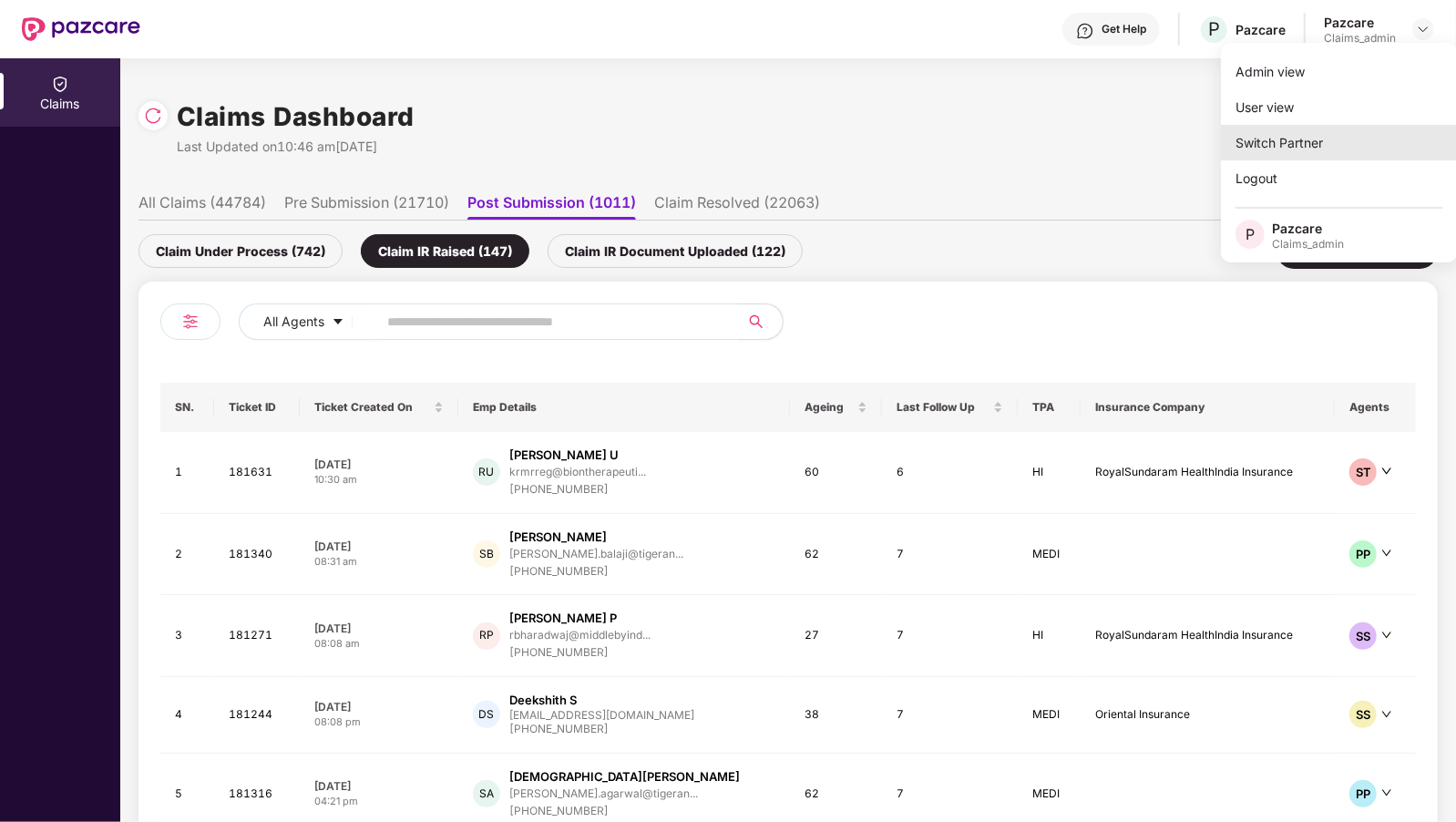
click at [1253, 145] on div "Switch Partner" at bounding box center [1340, 143] width 237 height 36
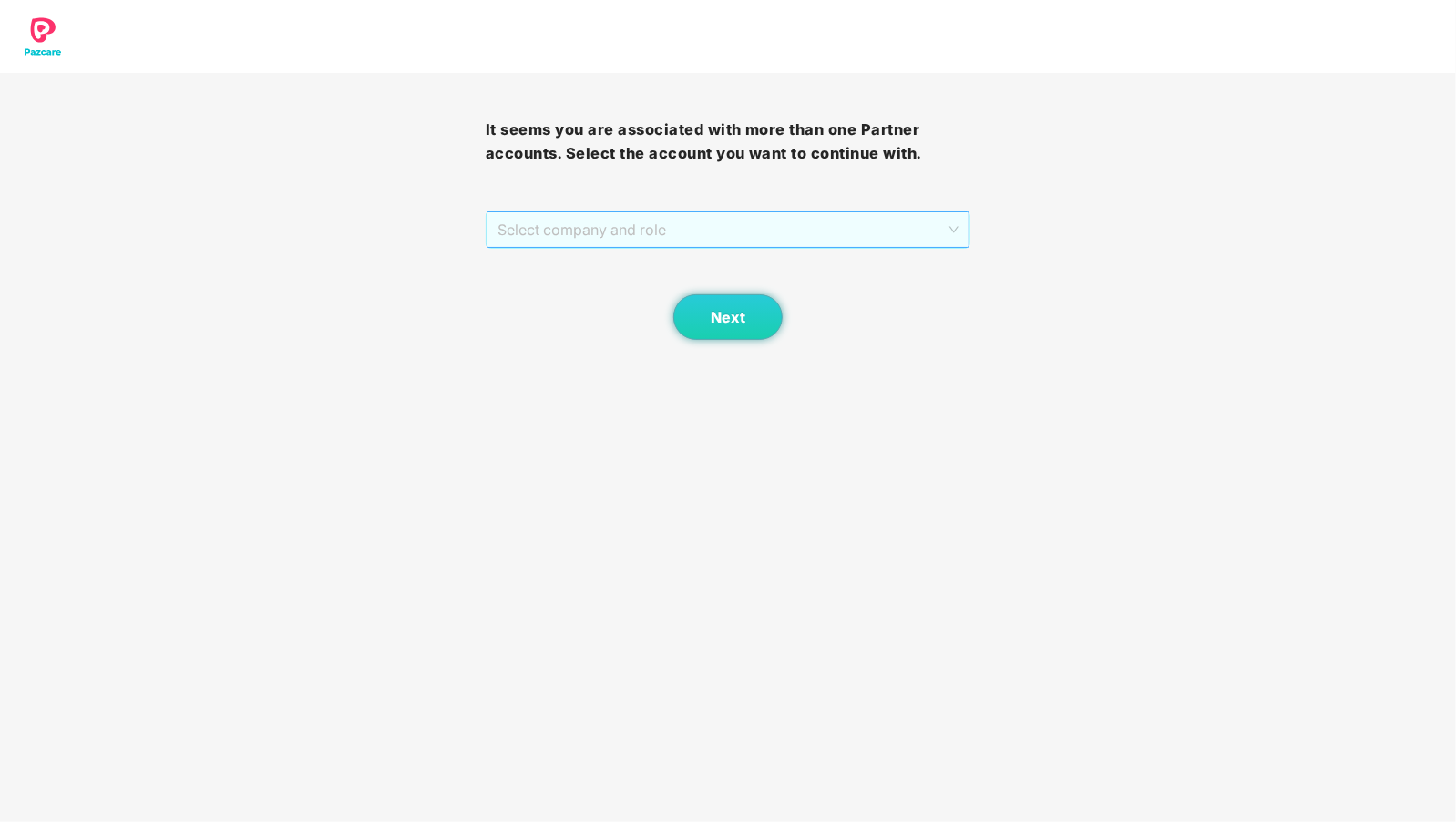
click at [646, 228] on span "Select company and role" at bounding box center [728, 229] width 462 height 35
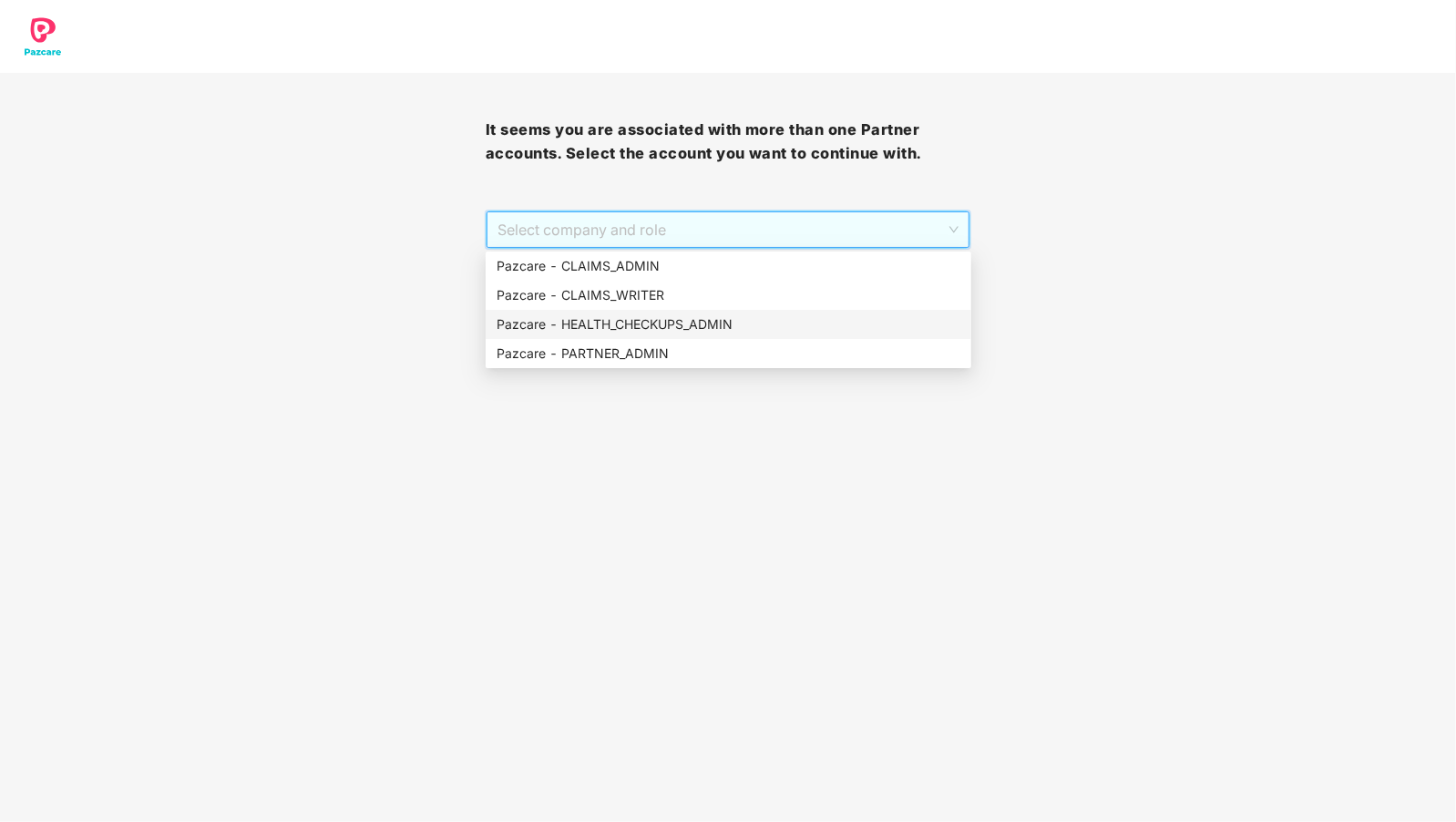
click at [622, 327] on div "Pazcare - HEALTH_CHECKUPS_ADMIN" at bounding box center [728, 324] width 464 height 20
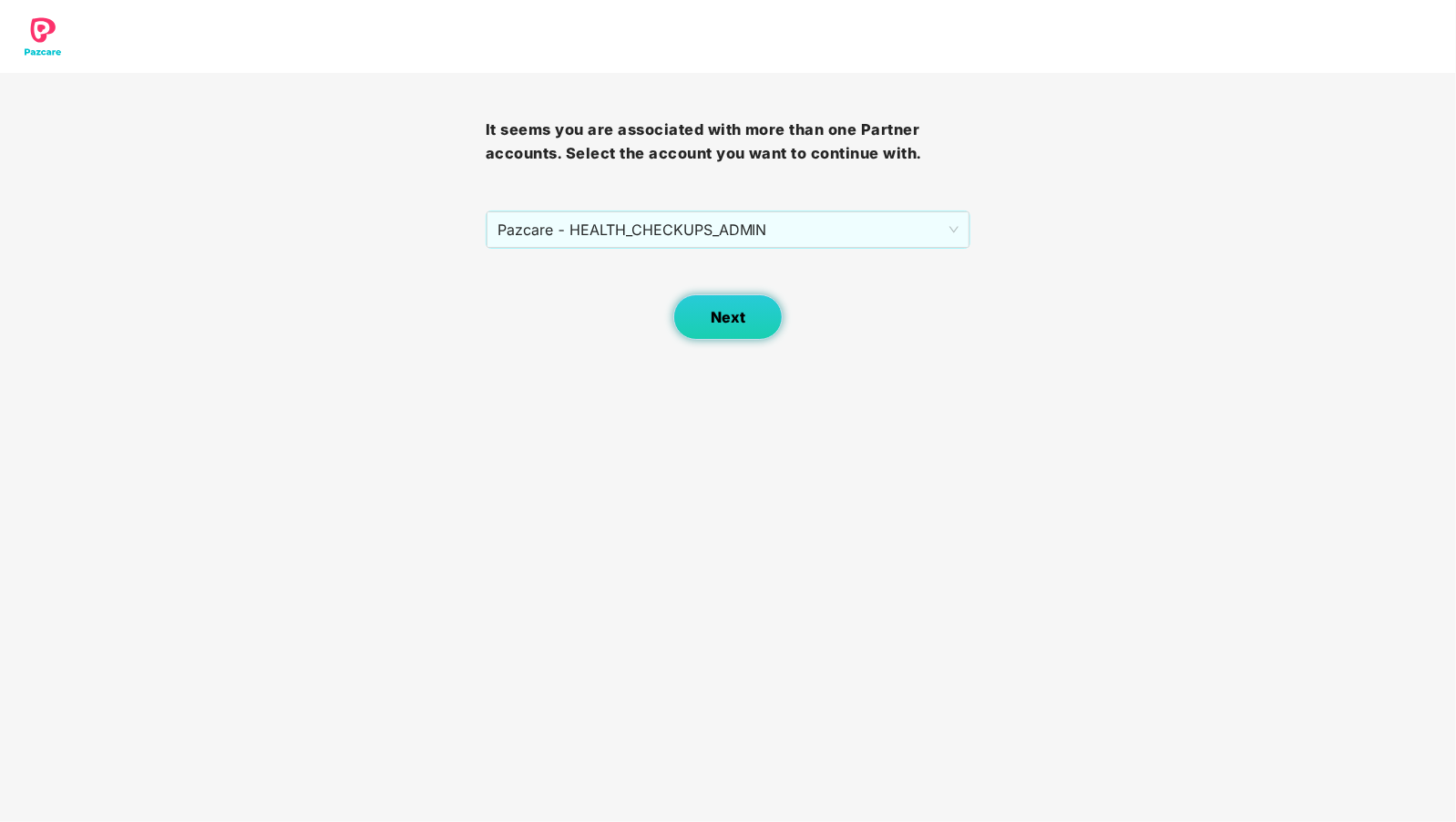
click at [726, 312] on span "Next" at bounding box center [728, 317] width 35 height 17
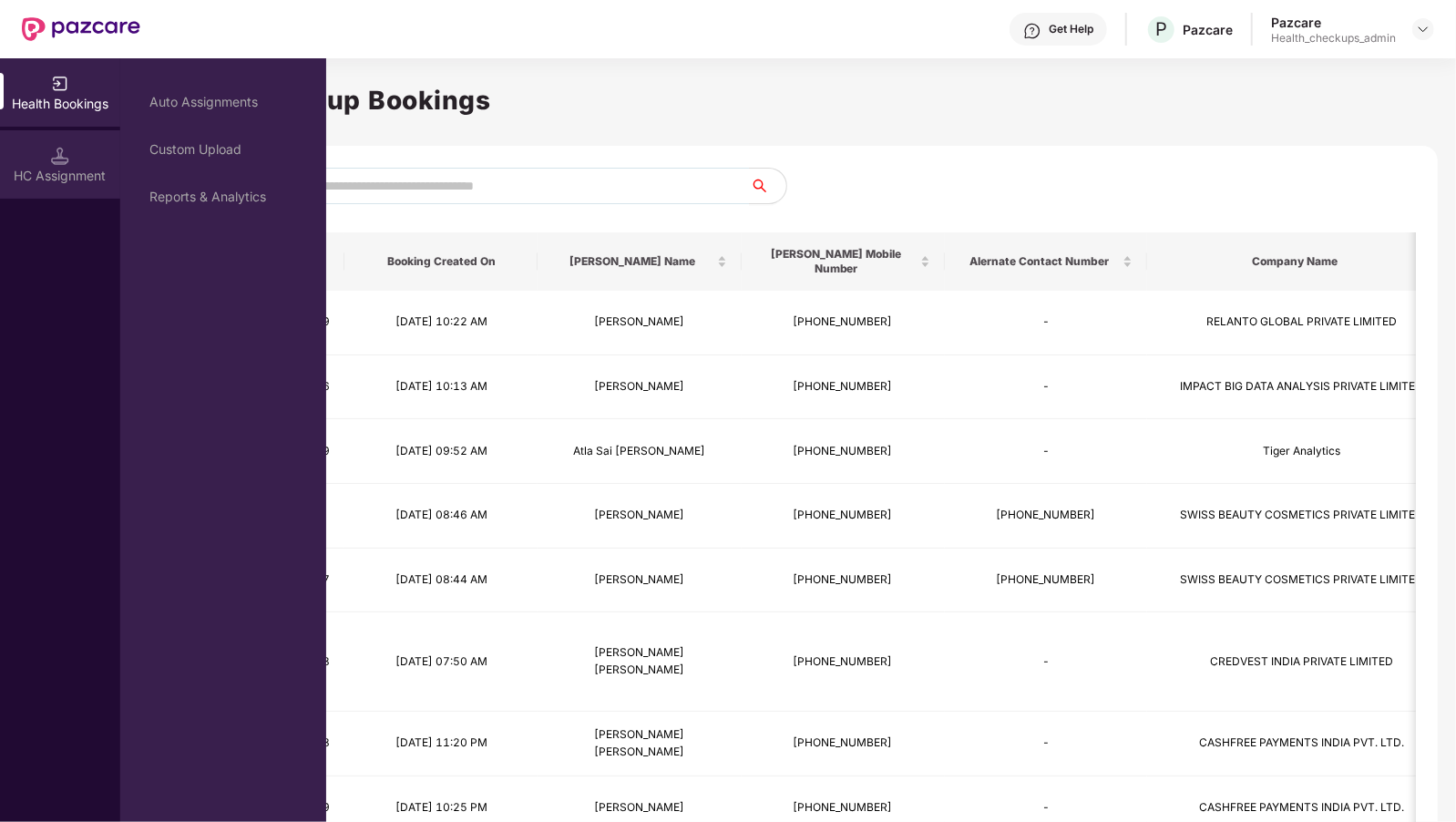
click at [27, 174] on div "HC Assignment" at bounding box center [60, 175] width 120 height 18
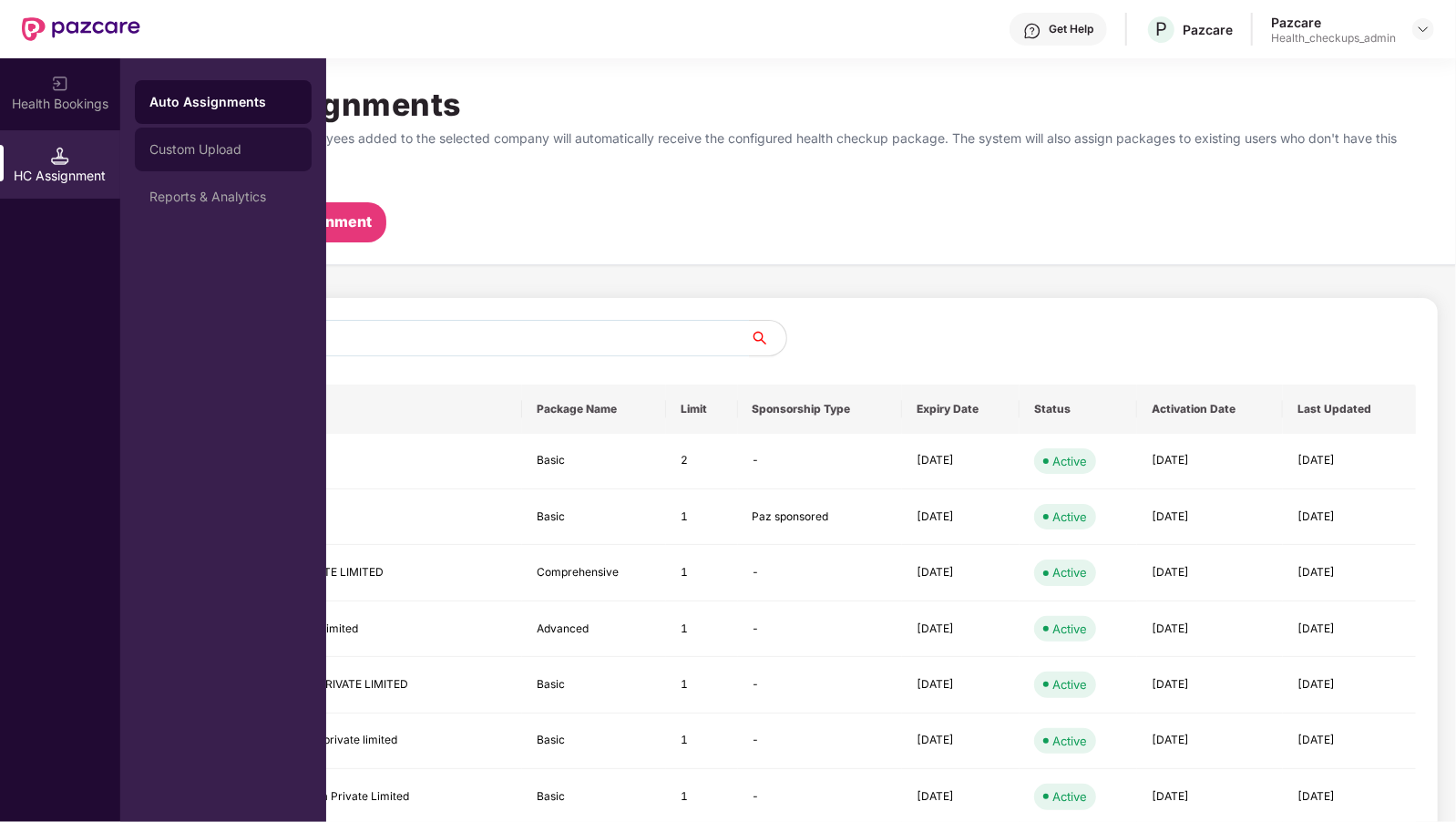
click at [224, 156] on div "Custom Upload" at bounding box center [222, 149] width 147 height 15
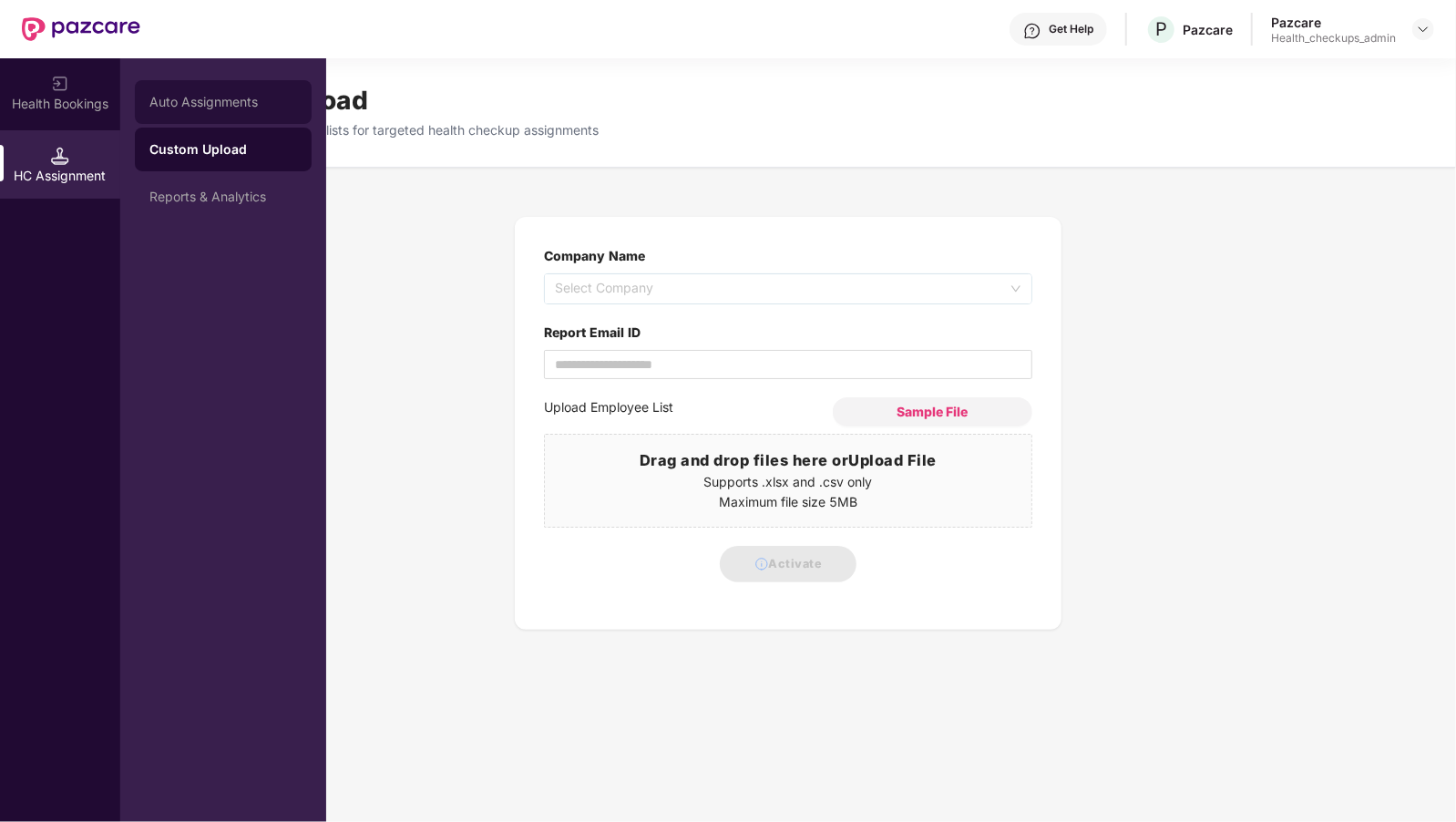
click at [186, 111] on div "Auto Assignments" at bounding box center [223, 101] width 176 height 44
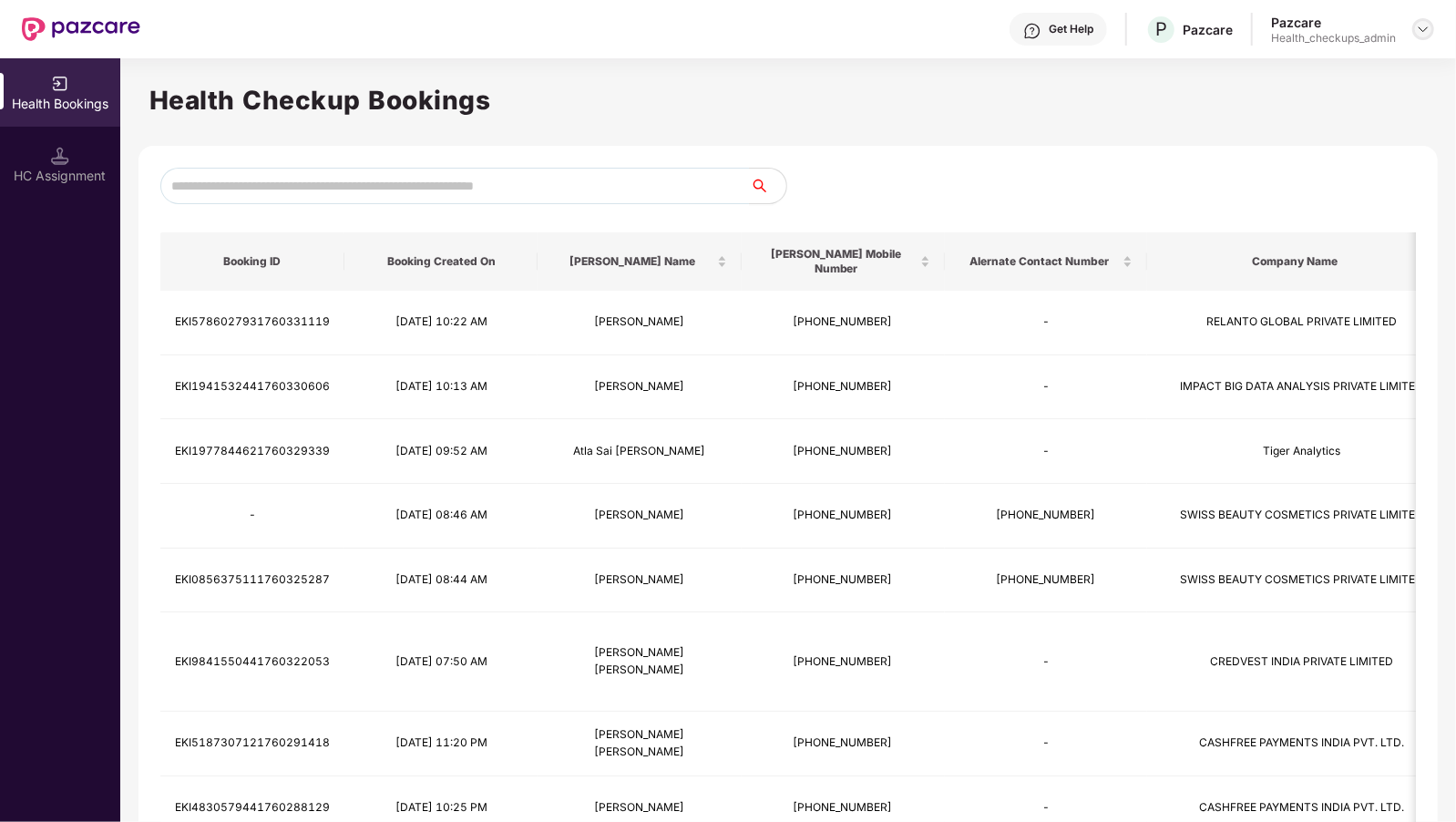
click at [1430, 29] on img at bounding box center [1424, 29] width 15 height 15
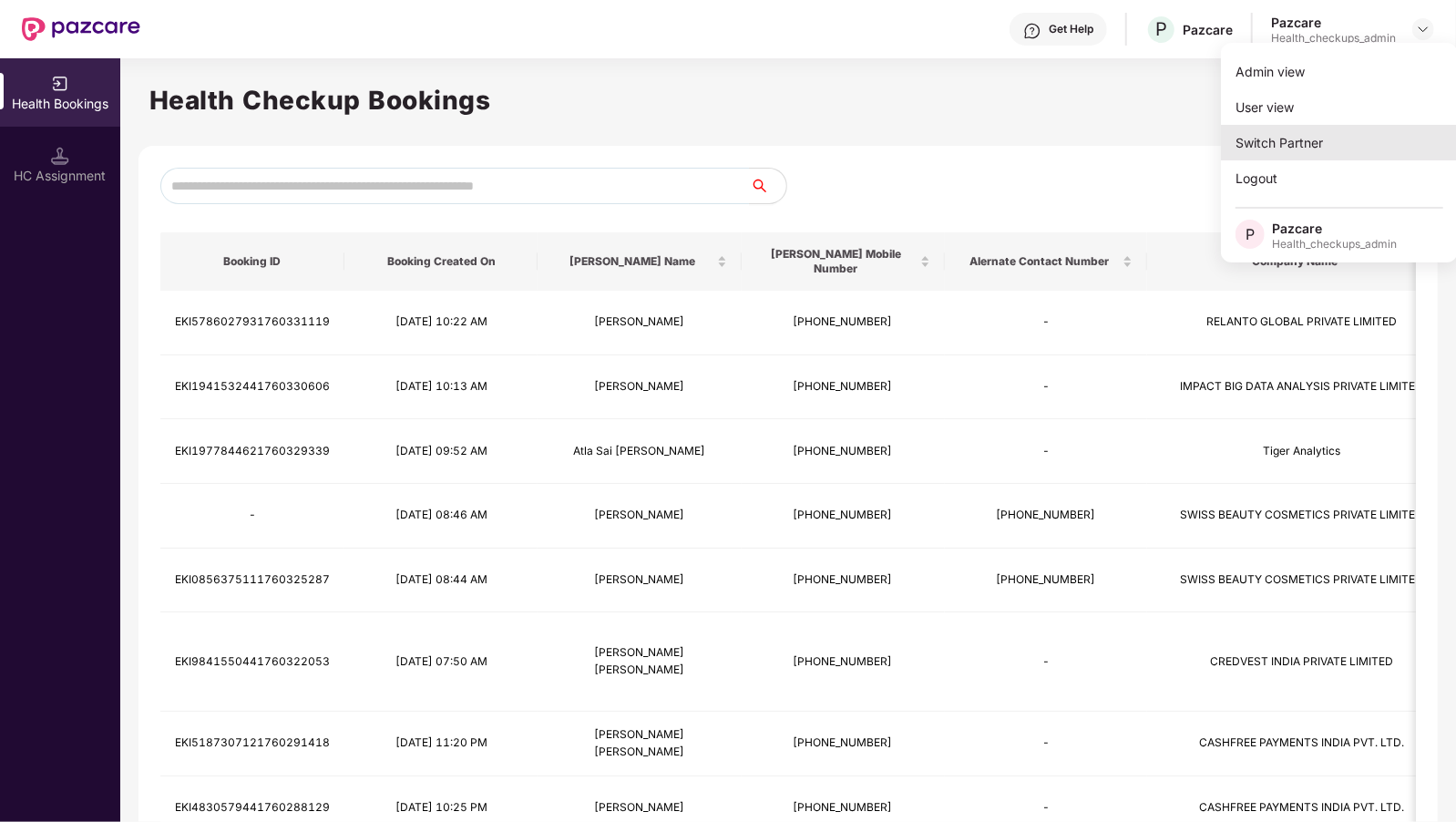
click at [1281, 142] on div "Switch Partner" at bounding box center [1340, 143] width 237 height 36
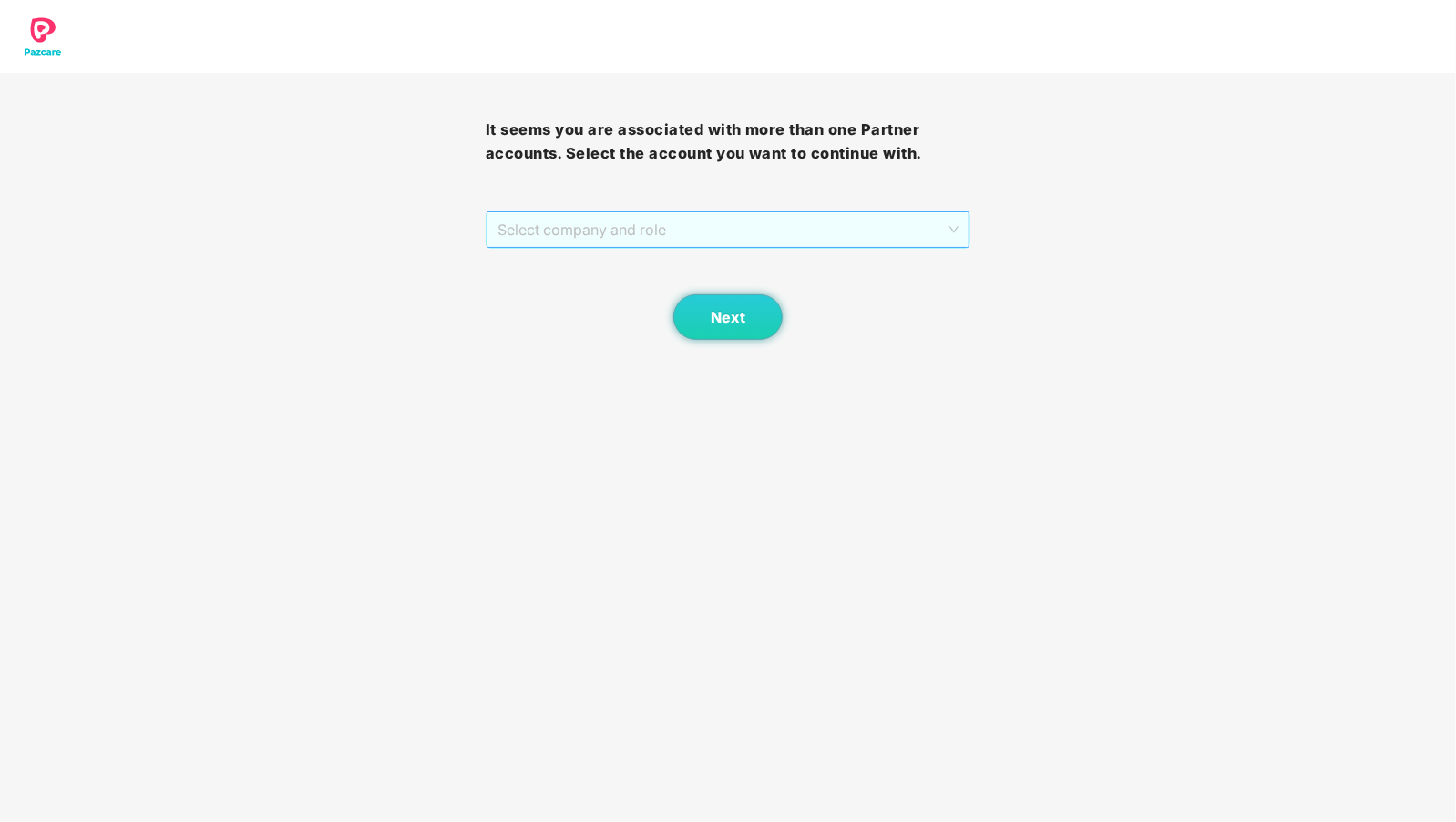
click at [529, 227] on span "Select company and role" at bounding box center [728, 229] width 462 height 35
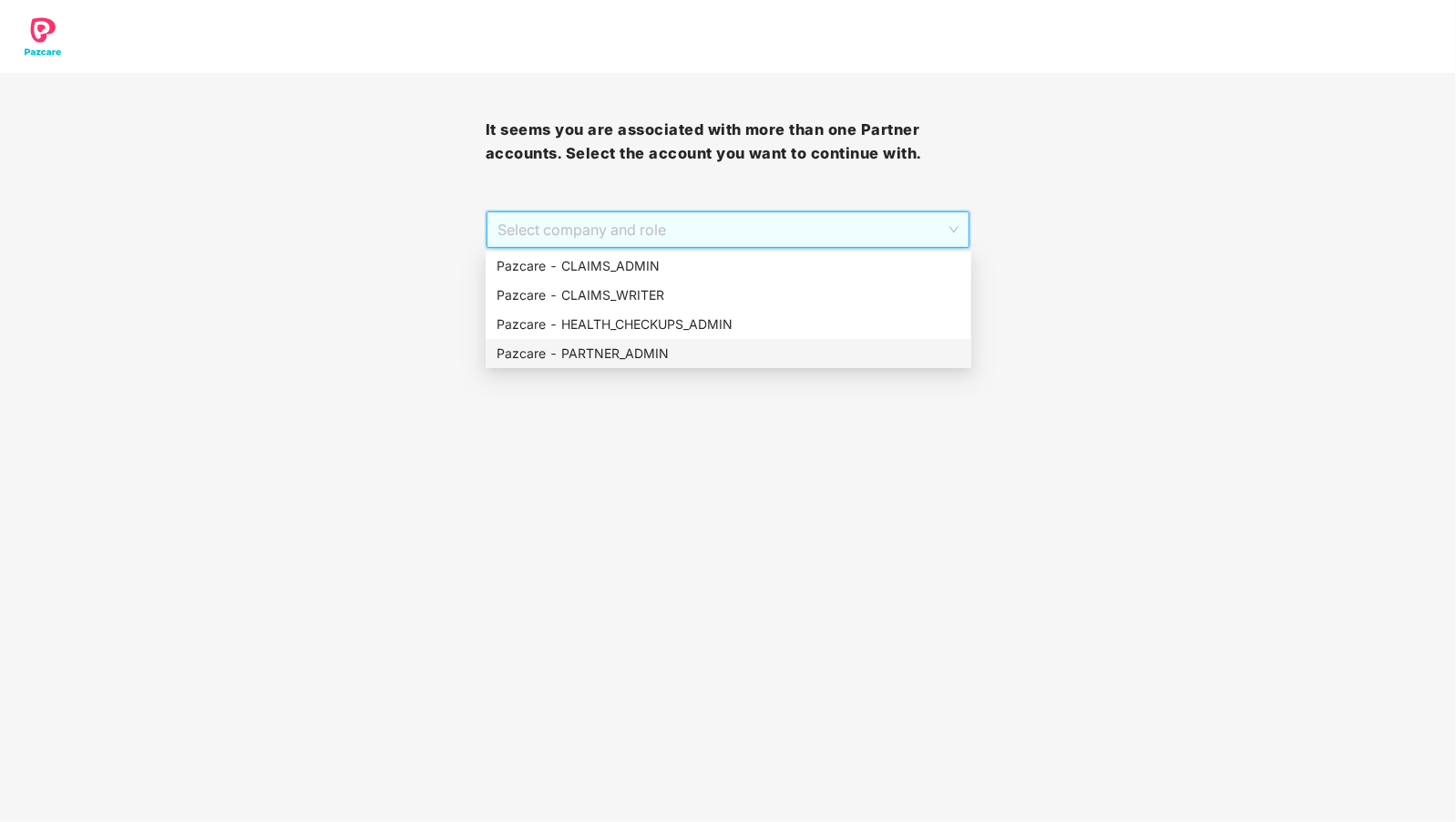
click at [585, 351] on div "Pazcare - PARTNER_ADMIN" at bounding box center [728, 353] width 464 height 20
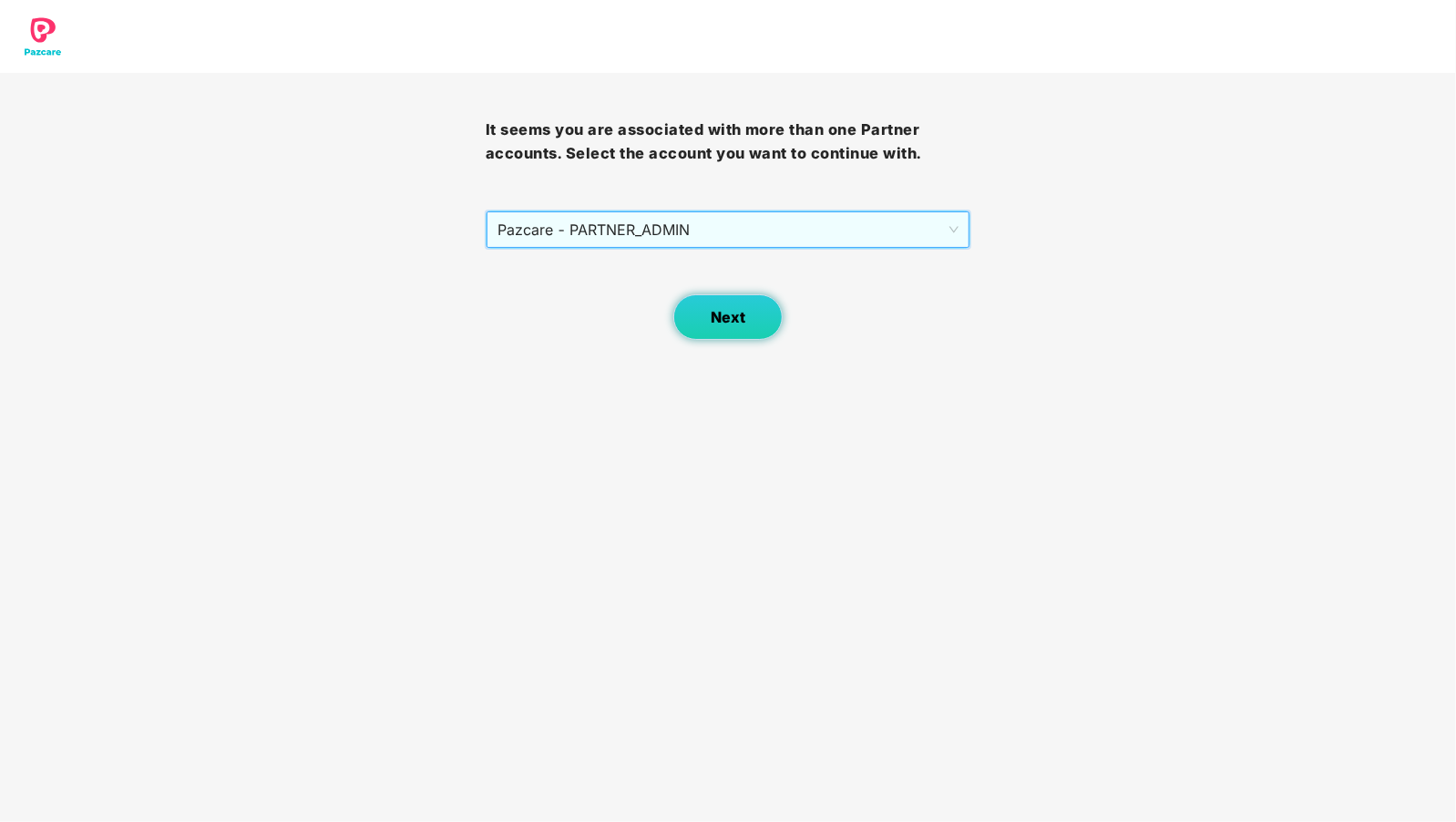
click at [716, 313] on span "Next" at bounding box center [728, 317] width 35 height 17
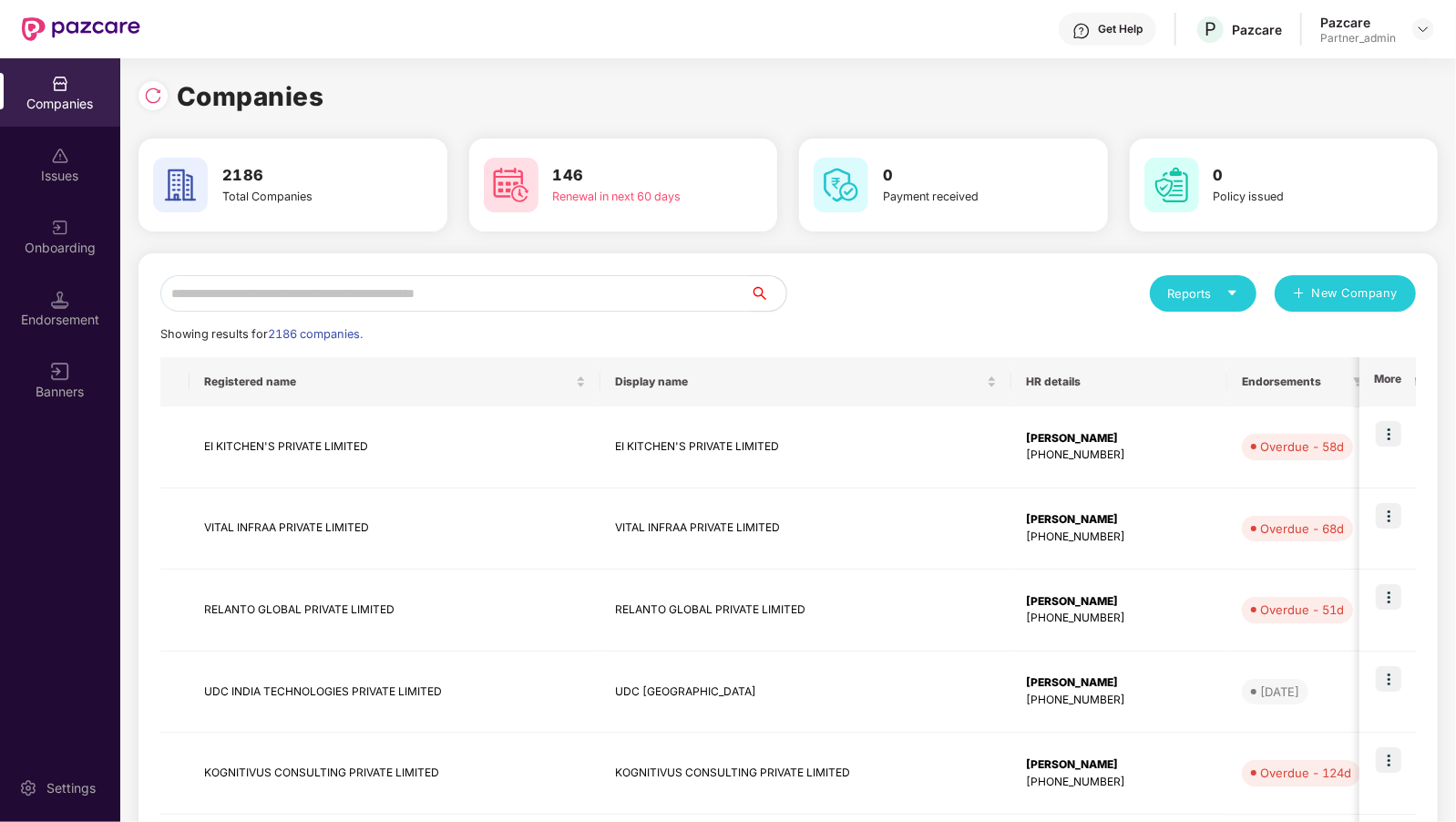
click at [429, 294] on input "text" at bounding box center [455, 293] width 590 height 37
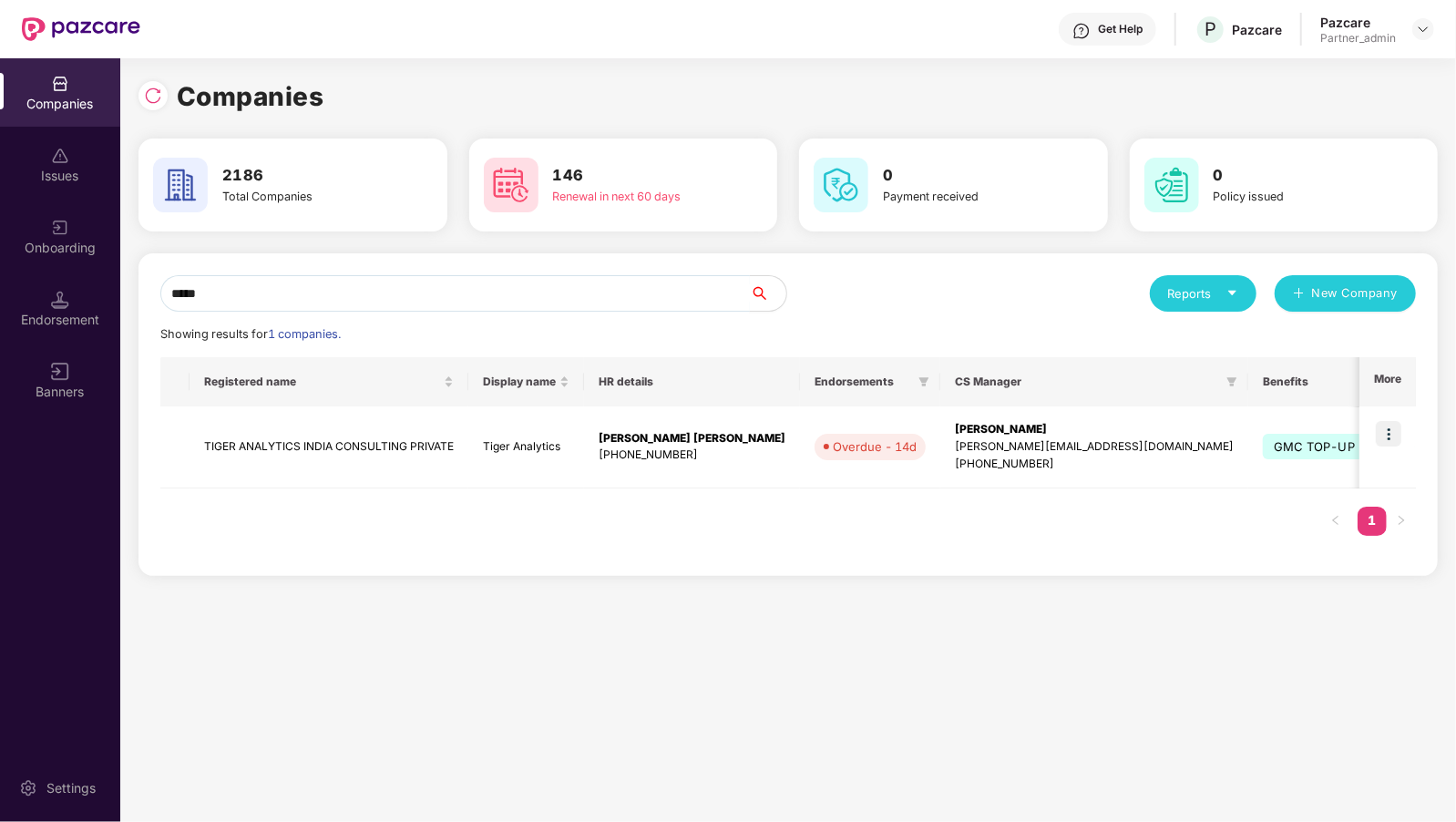
type input "*****"
click at [1382, 437] on img at bounding box center [1388, 434] width 25 height 25
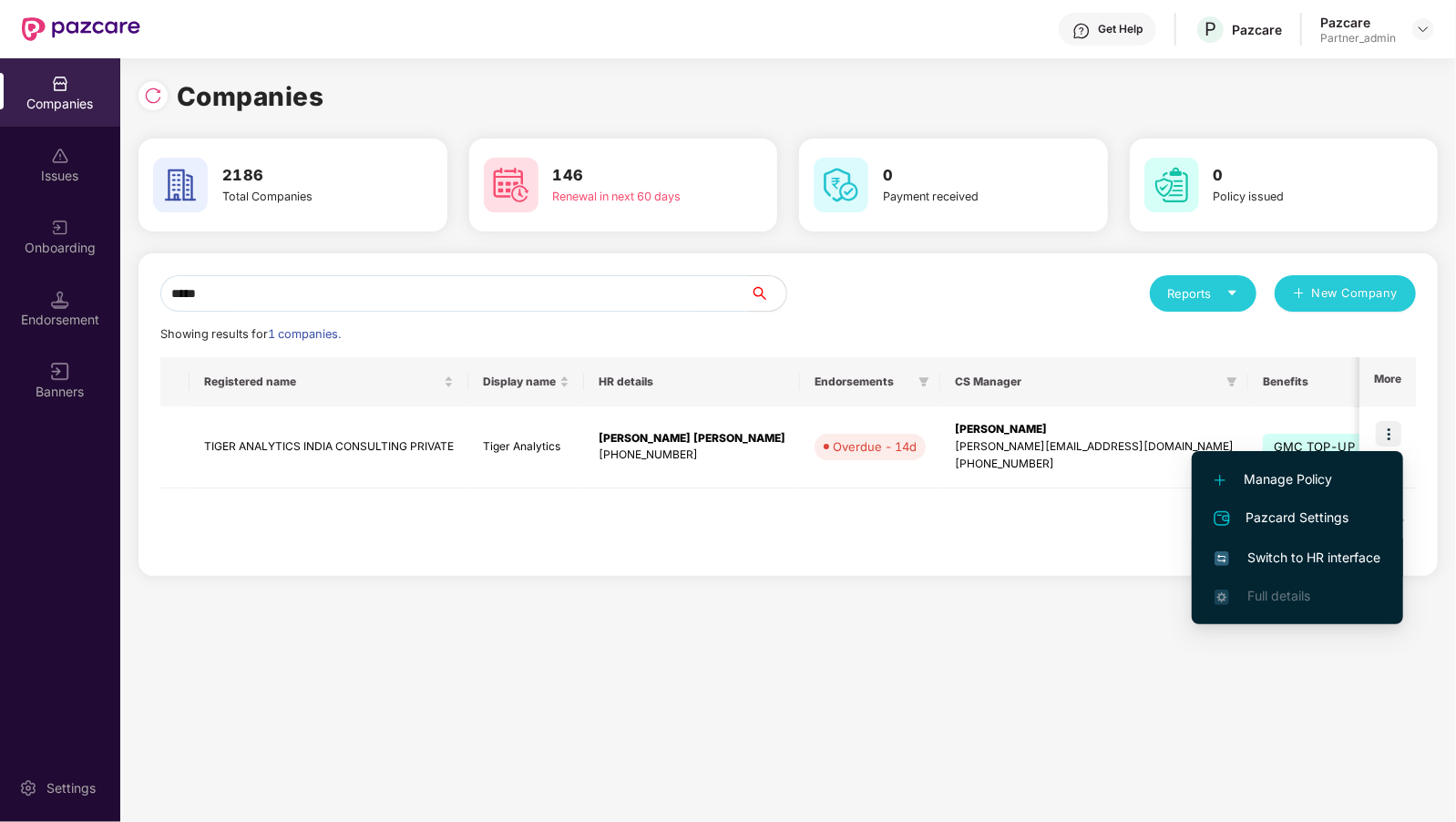
click at [1327, 548] on span "Switch to HR interface" at bounding box center [1297, 557] width 166 height 20
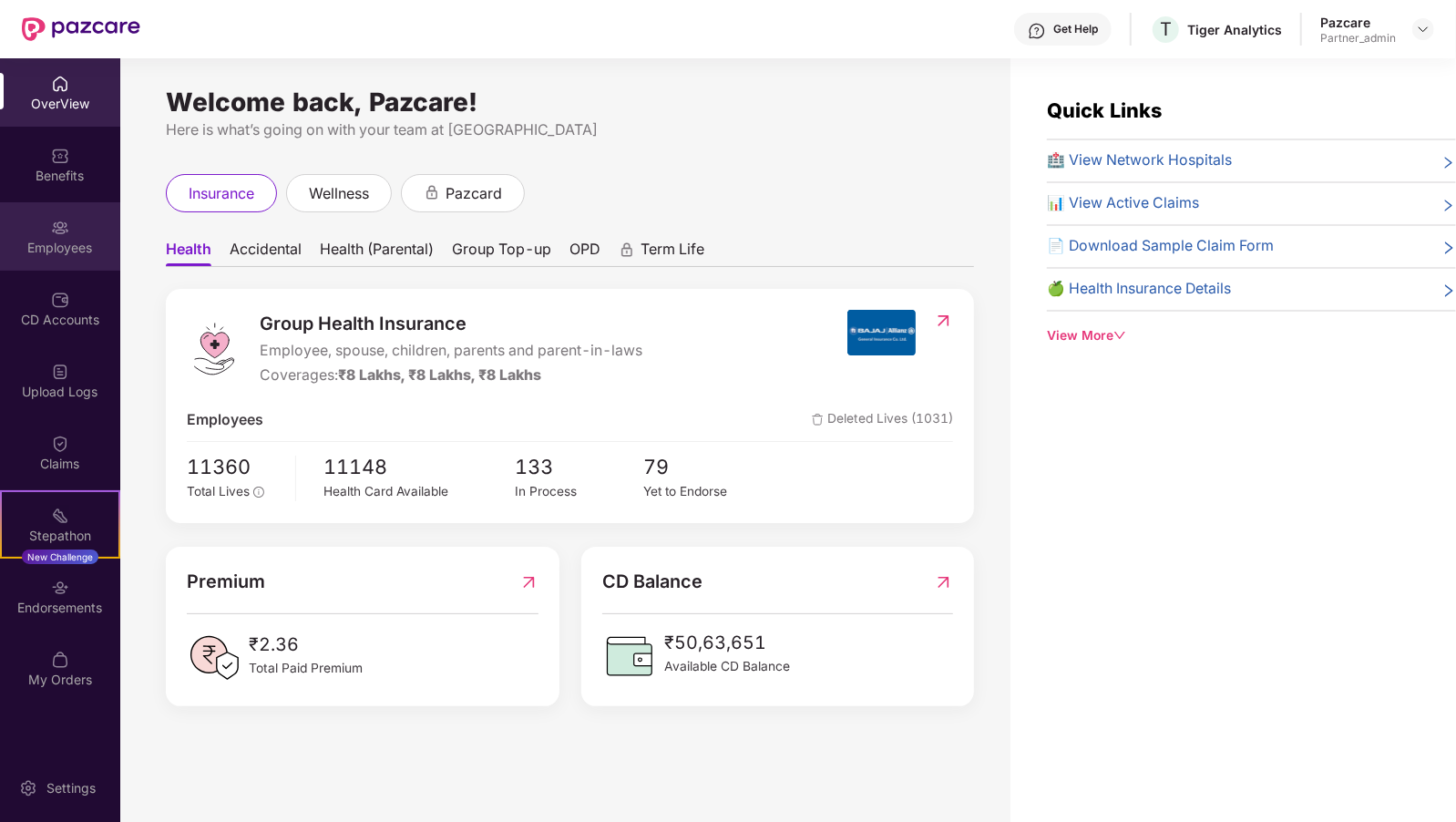
click at [27, 235] on div "Employees" at bounding box center [60, 236] width 120 height 68
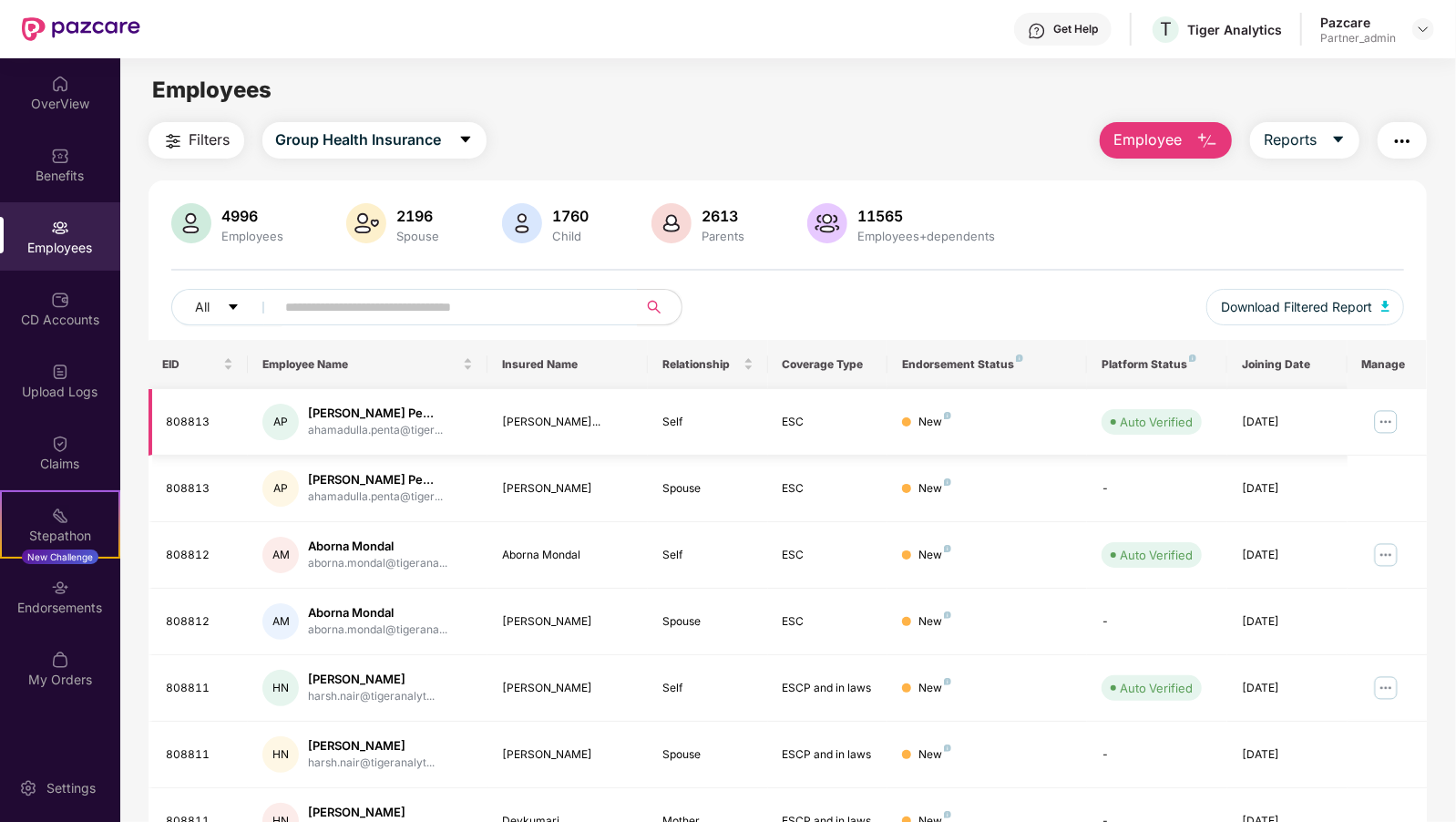
click at [1384, 418] on img at bounding box center [1386, 421] width 29 height 29
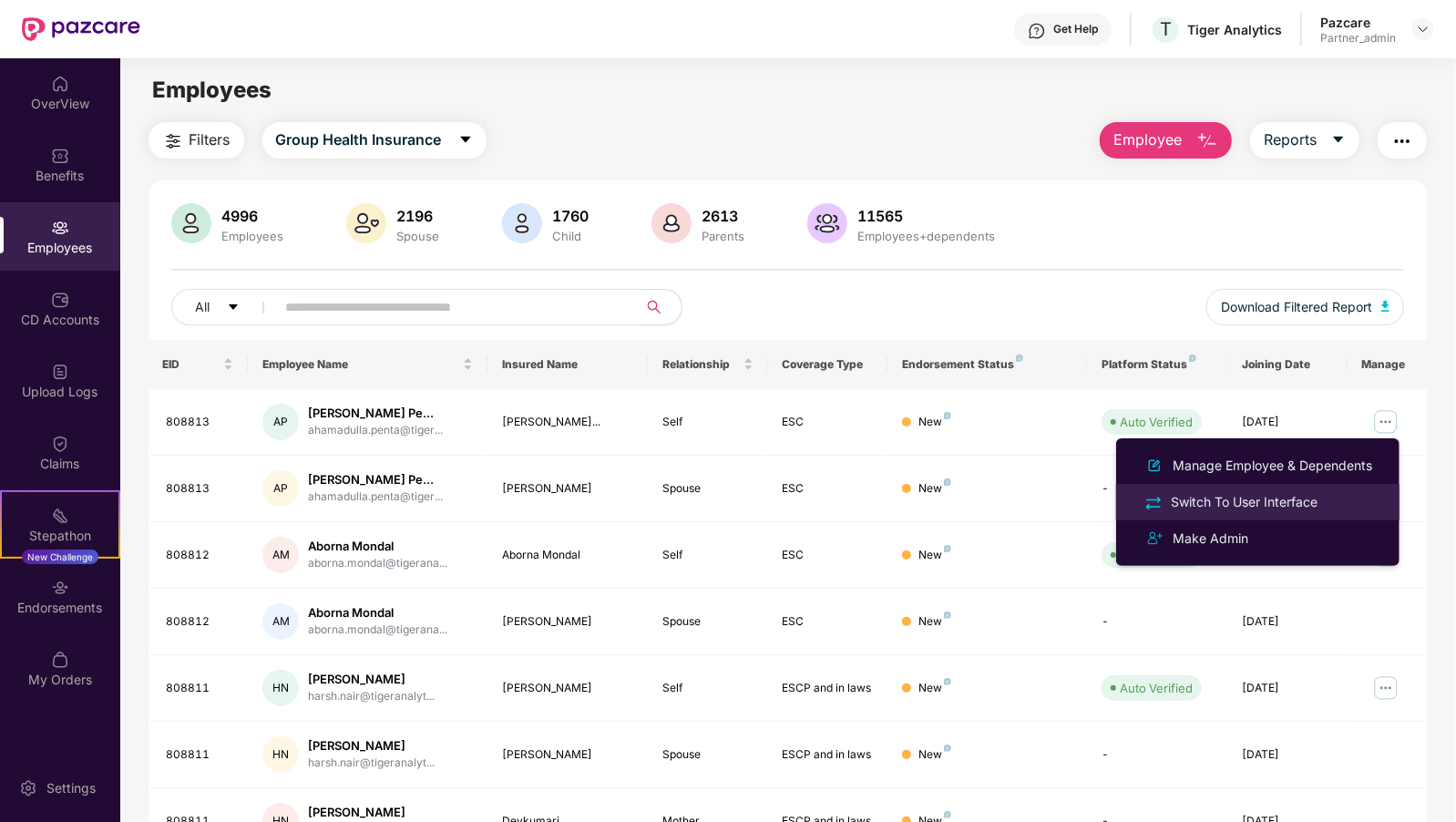
click at [1301, 505] on div "Switch To User Interface" at bounding box center [1245, 501] width 154 height 20
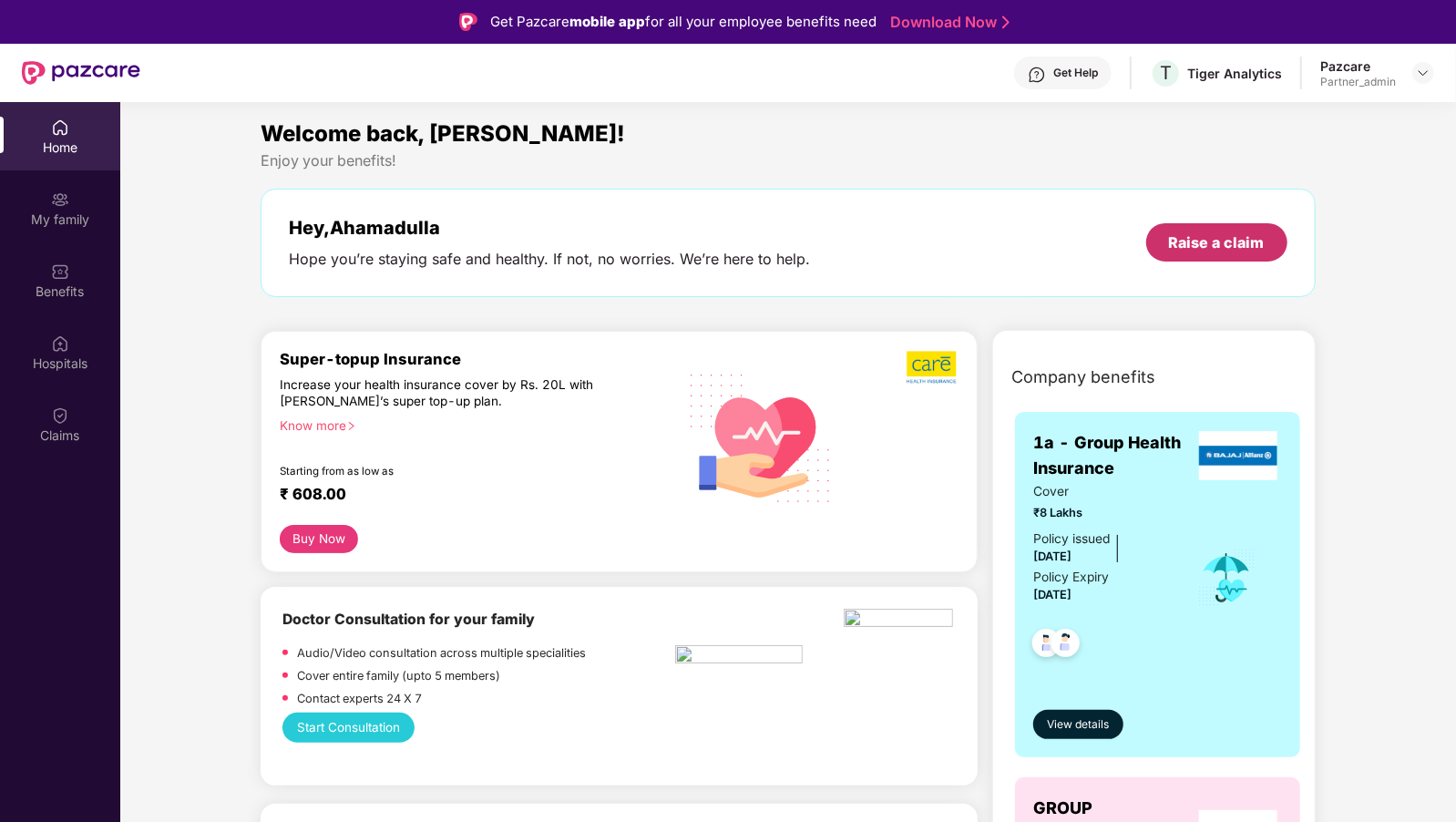
click at [1194, 245] on div "Raise a claim" at bounding box center [1218, 242] width 96 height 20
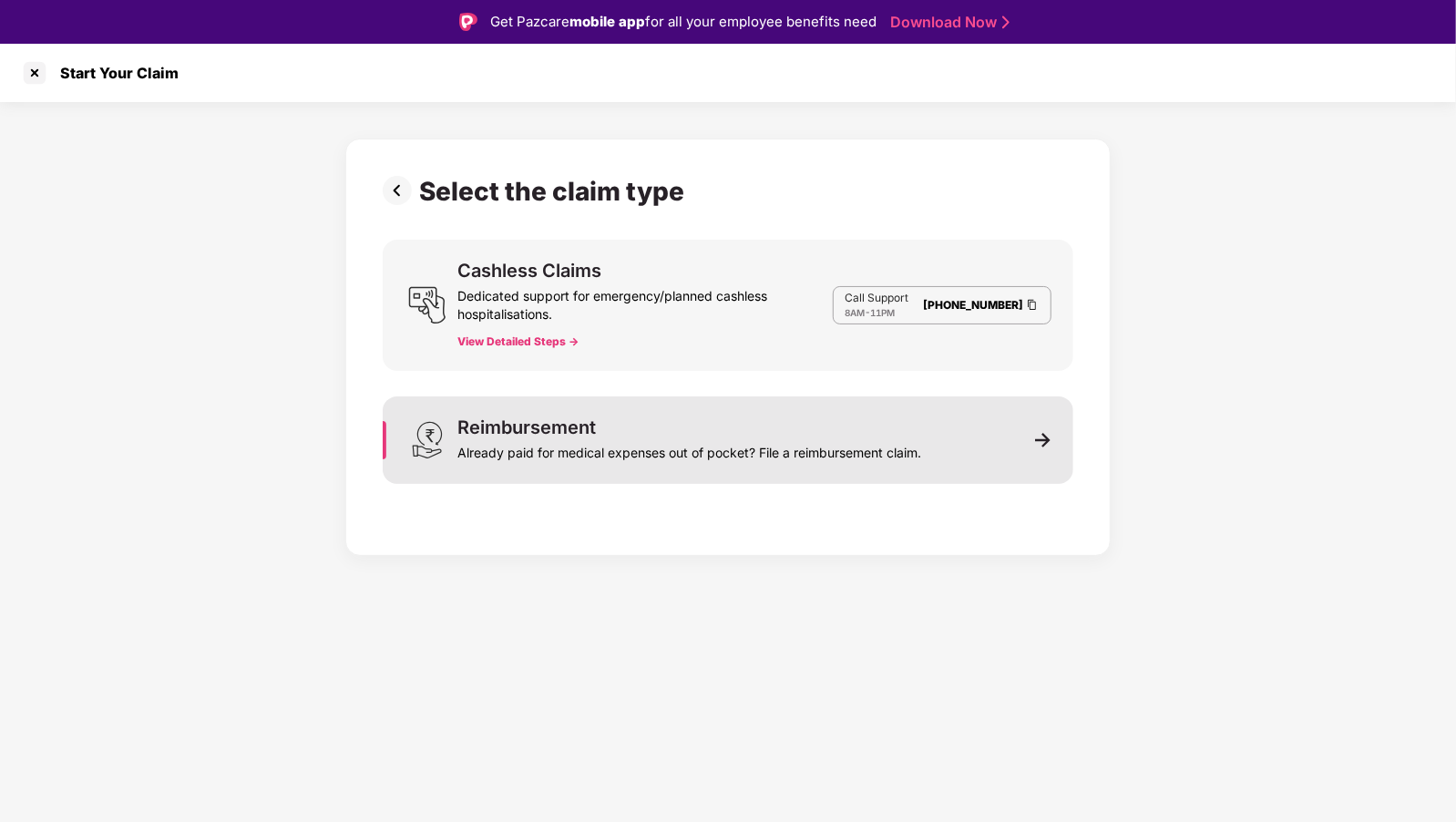
click at [516, 419] on div "Reimbursement" at bounding box center [527, 427] width 139 height 18
